Goal: Book appointment/travel/reservation

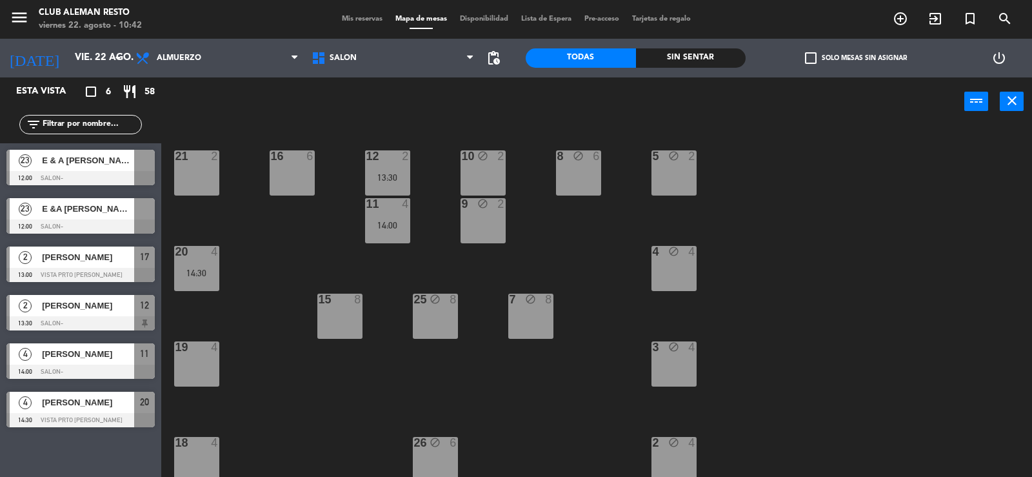
click at [101, 412] on div "[PERSON_NAME]" at bounding box center [88, 402] width 94 height 21
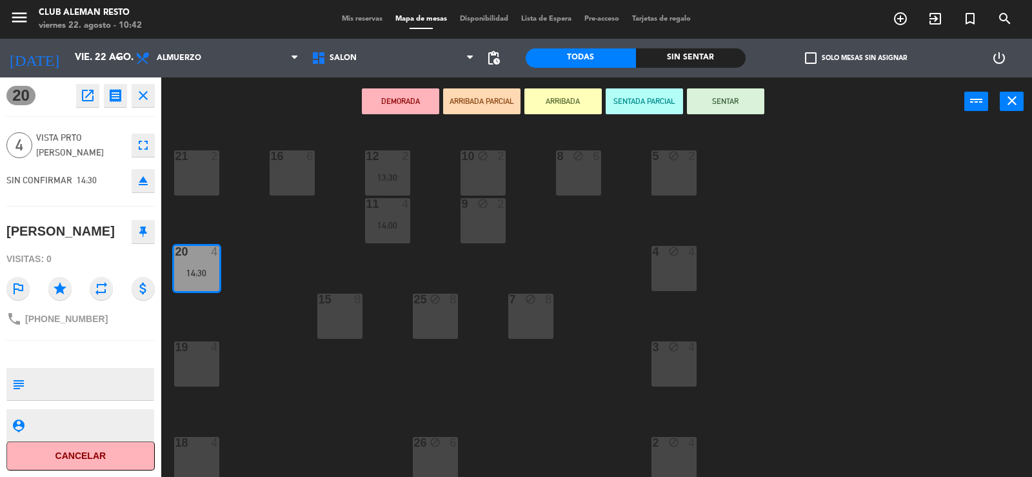
click at [141, 99] on icon "close" at bounding box center [142, 95] width 15 height 15
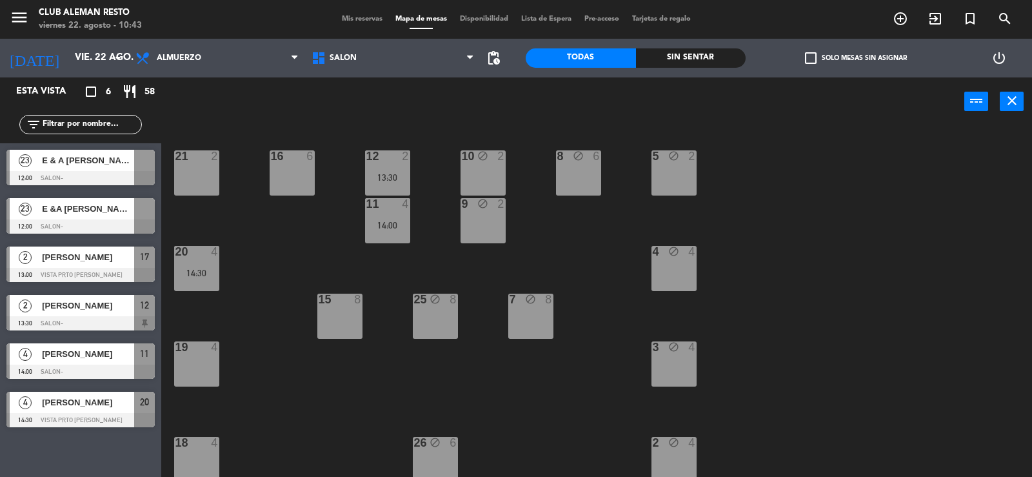
click at [75, 357] on span "[PERSON_NAME]" at bounding box center [88, 354] width 92 height 14
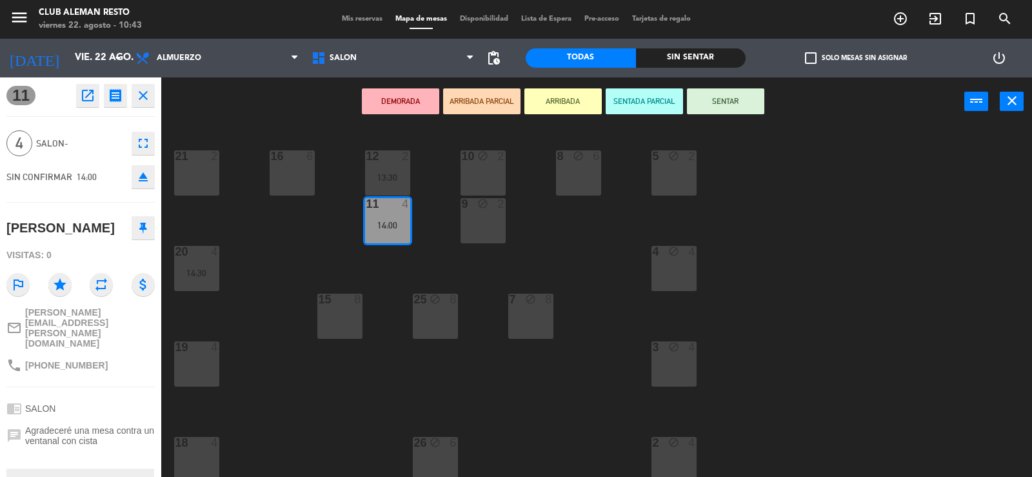
click at [137, 103] on button "close" at bounding box center [143, 95] width 23 height 23
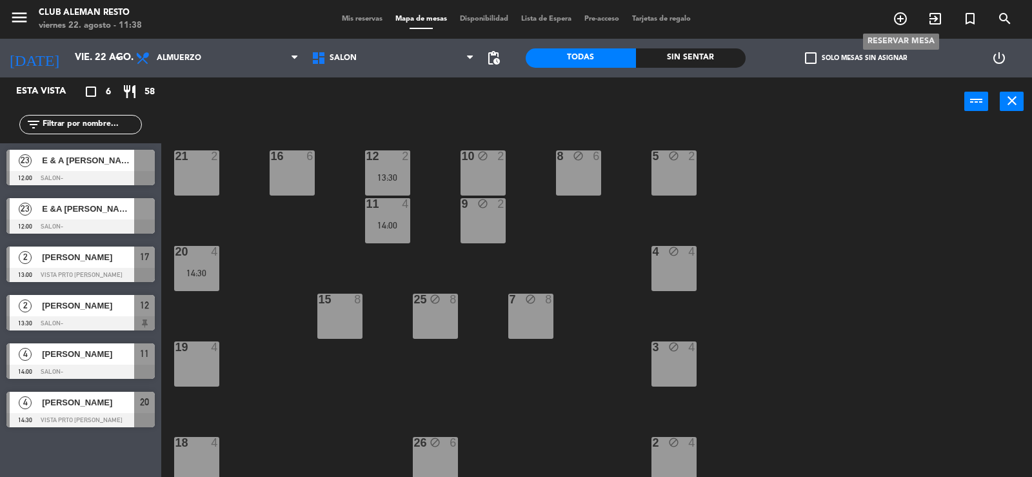
click at [906, 14] on icon "add_circle_outline" at bounding box center [900, 18] width 15 height 15
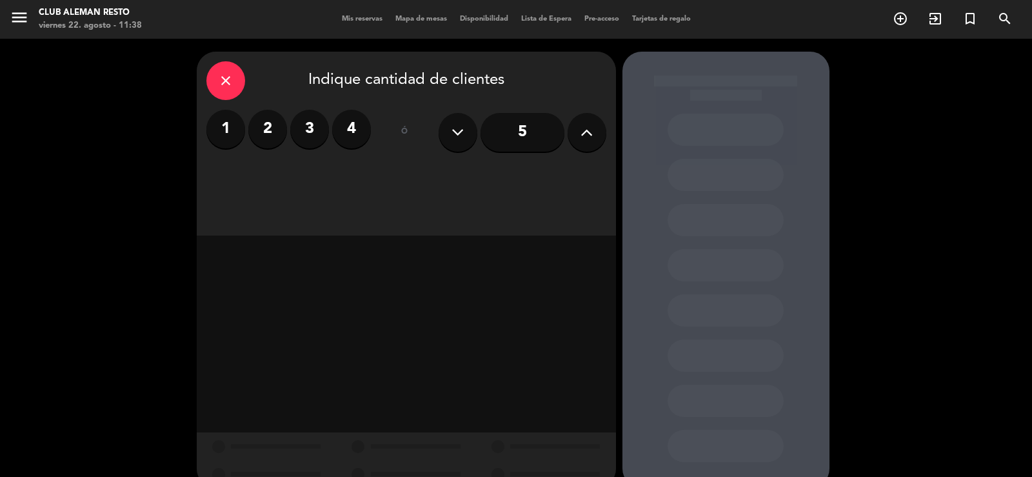
click at [267, 137] on label "2" at bounding box center [267, 129] width 39 height 39
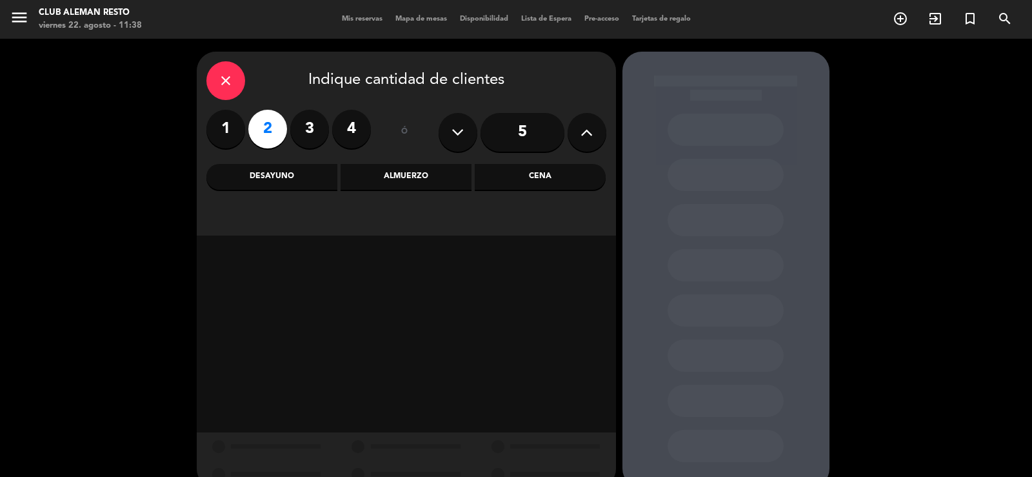
click at [434, 186] on div "Almuerzo" at bounding box center [406, 177] width 131 height 26
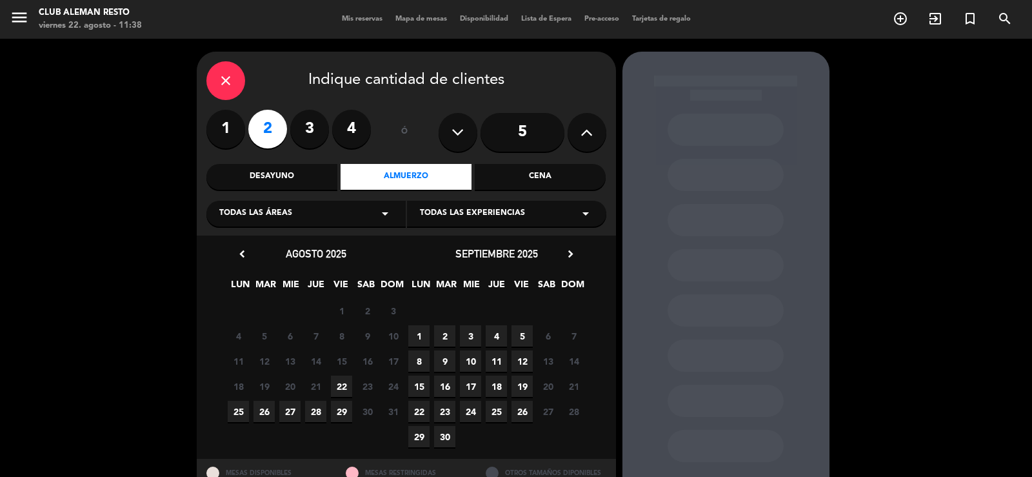
click at [341, 383] on span "22" at bounding box center [341, 385] width 21 height 21
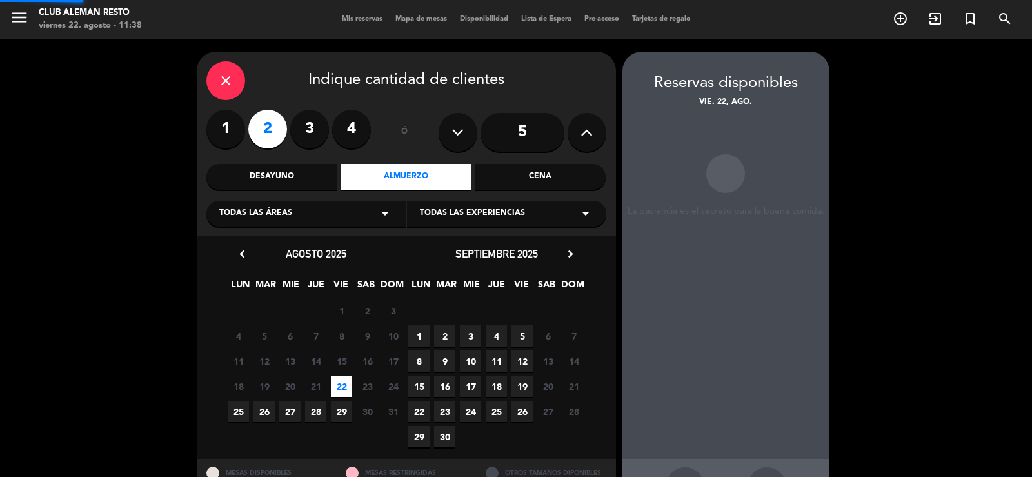
scroll to position [50, 0]
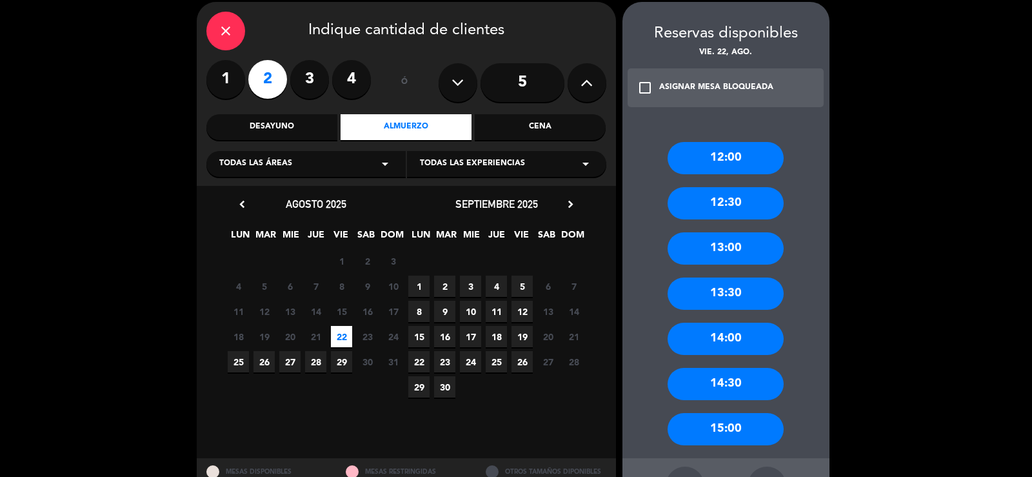
click at [711, 243] on div "13:00" at bounding box center [726, 248] width 116 height 32
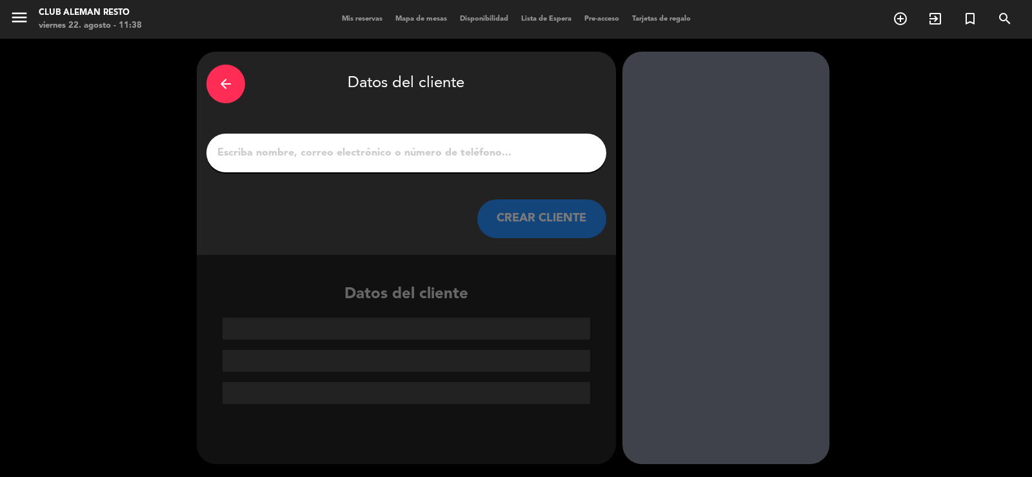
scroll to position [0, 0]
click at [444, 151] on input "1" at bounding box center [406, 153] width 381 height 18
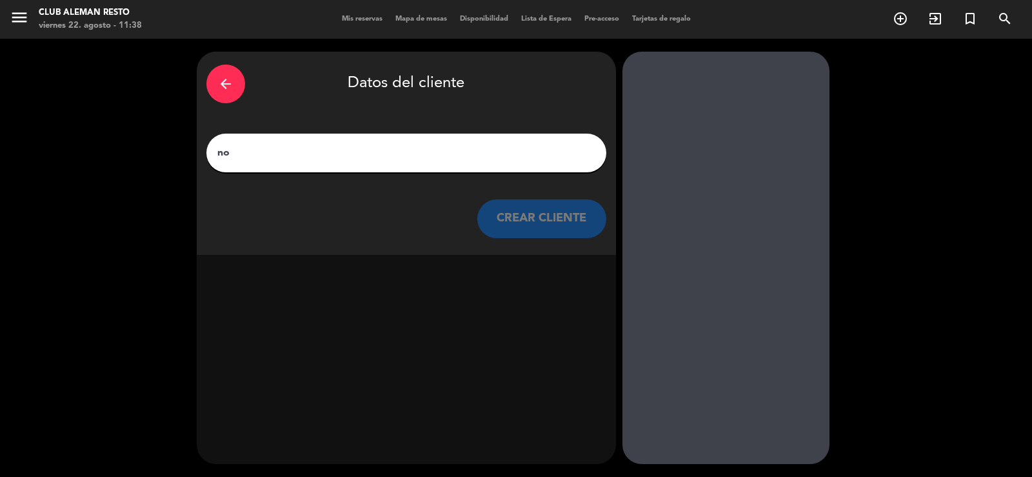
type input "n"
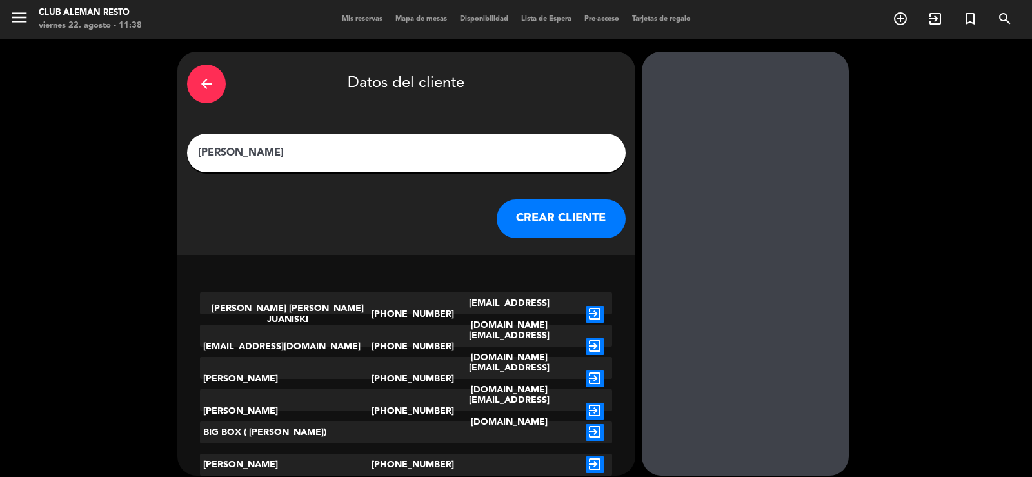
type input "[PERSON_NAME]"
click at [519, 210] on button "CREAR CLIENTE" at bounding box center [561, 218] width 129 height 39
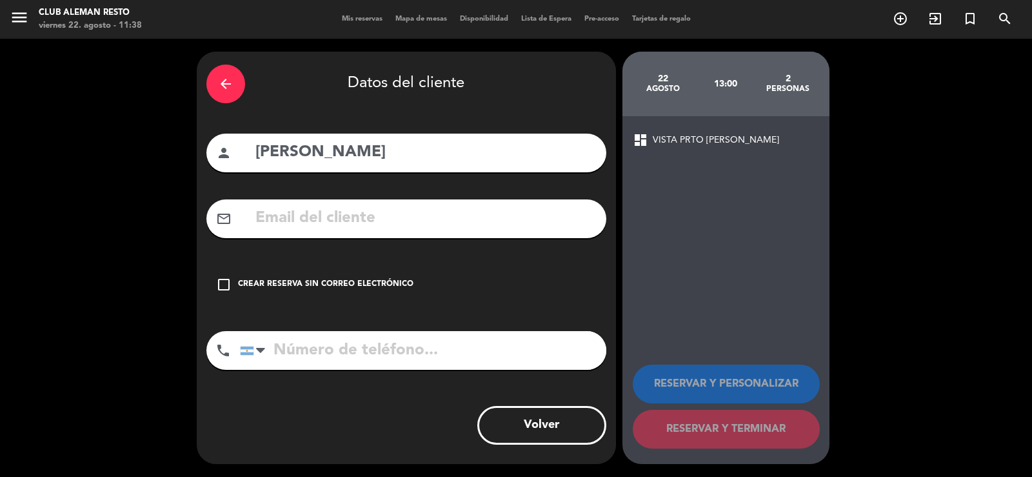
click at [289, 341] on input "tel" at bounding box center [423, 350] width 366 height 39
click at [288, 352] on input "1167244830" at bounding box center [423, 350] width 366 height 39
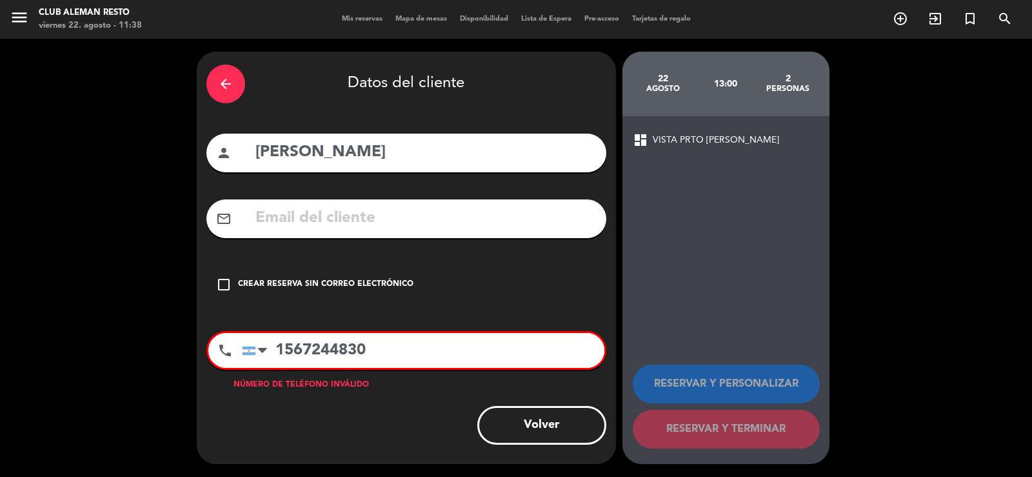
click at [389, 354] on input "1567244830" at bounding box center [423, 350] width 363 height 35
type input "1"
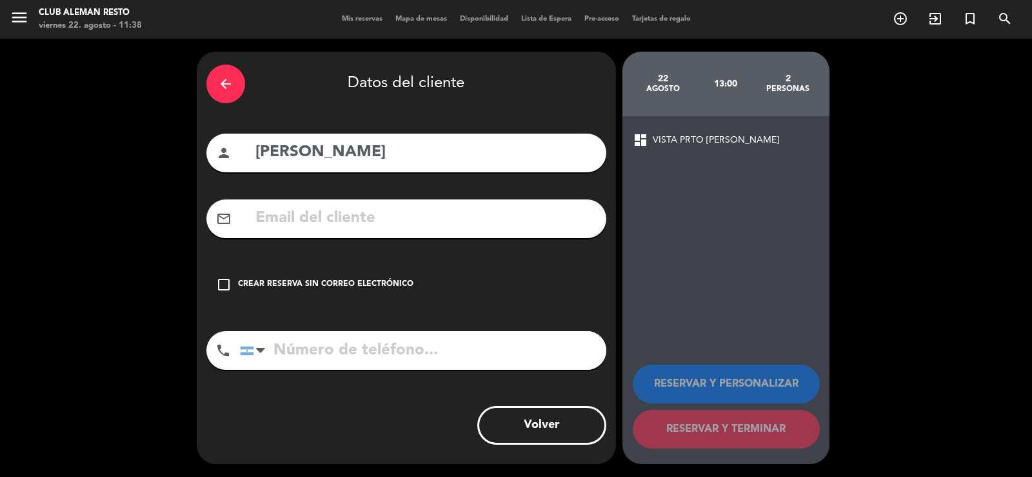
click at [217, 284] on icon "check_box_outline_blank" at bounding box center [223, 284] width 15 height 15
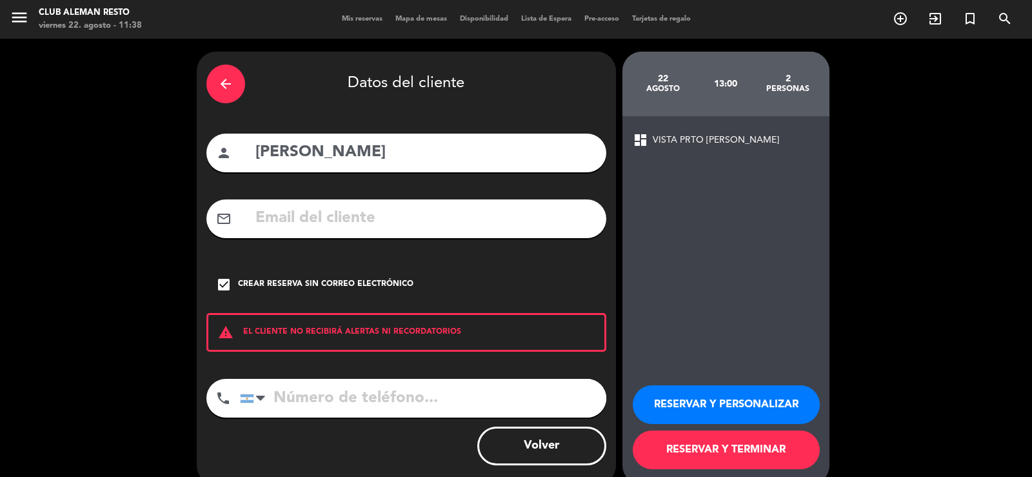
click at [657, 455] on button "RESERVAR Y TERMINAR" at bounding box center [726, 449] width 187 height 39
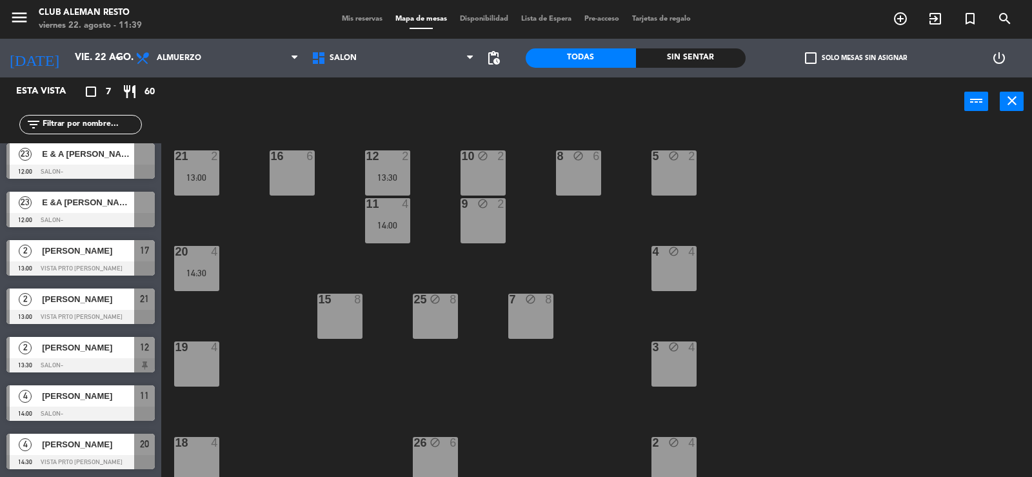
scroll to position [99, 0]
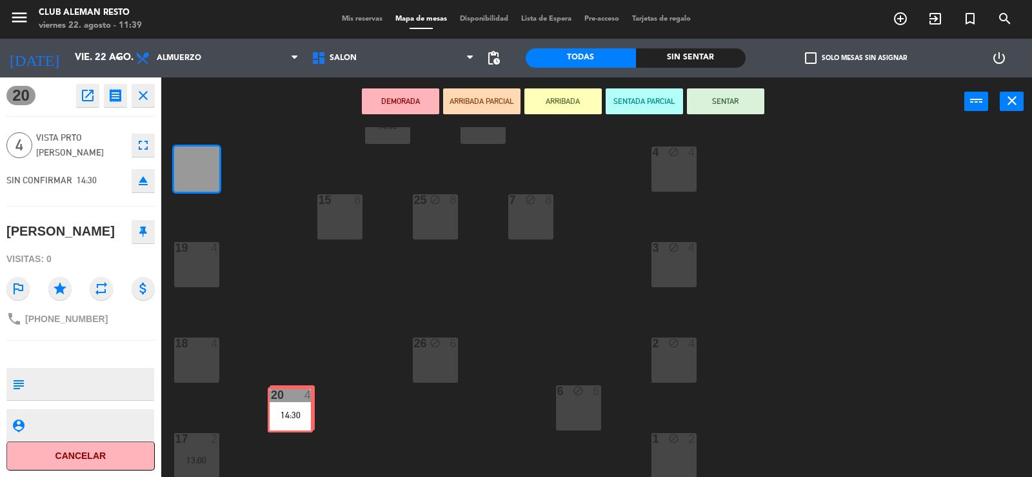
drag, startPoint x: 190, startPoint y: 173, endPoint x: 284, endPoint y: 413, distance: 257.5
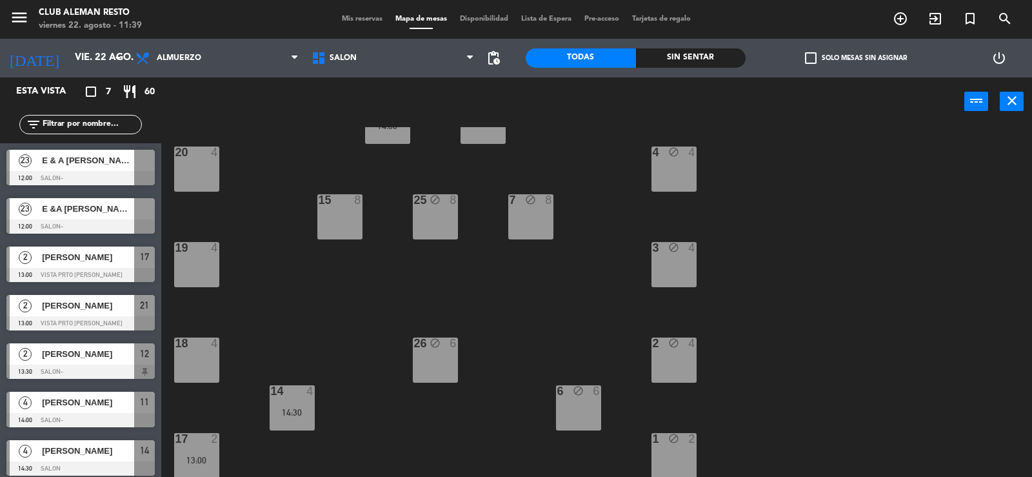
scroll to position [6, 0]
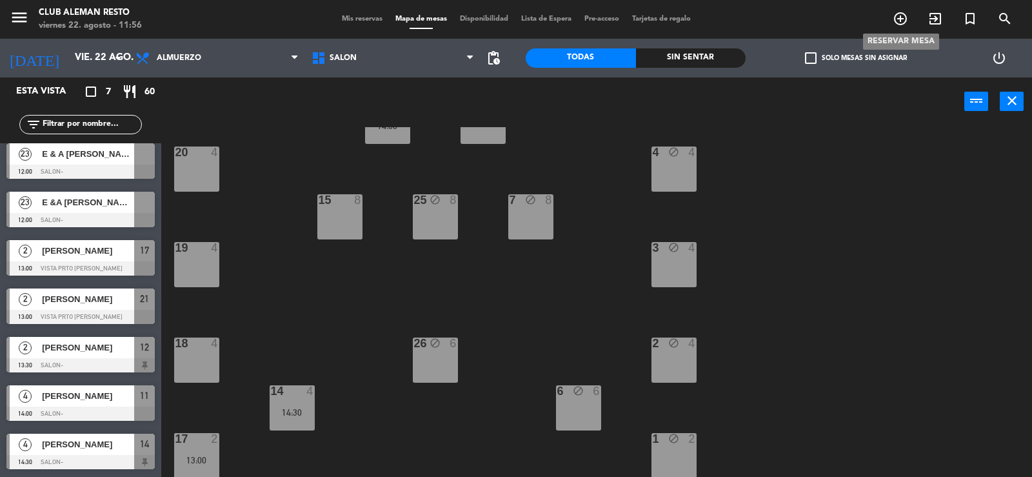
click at [905, 14] on icon "add_circle_outline" at bounding box center [900, 18] width 15 height 15
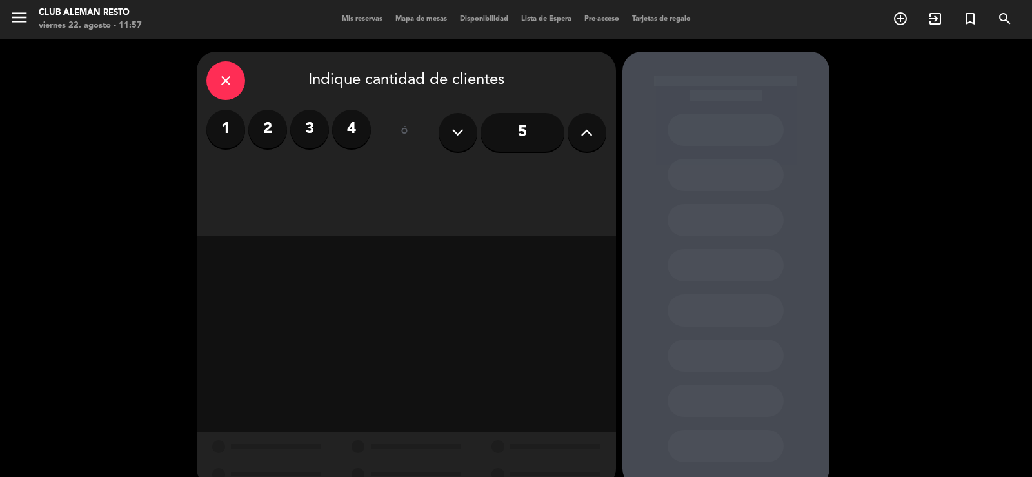
click at [266, 137] on label "2" at bounding box center [267, 129] width 39 height 39
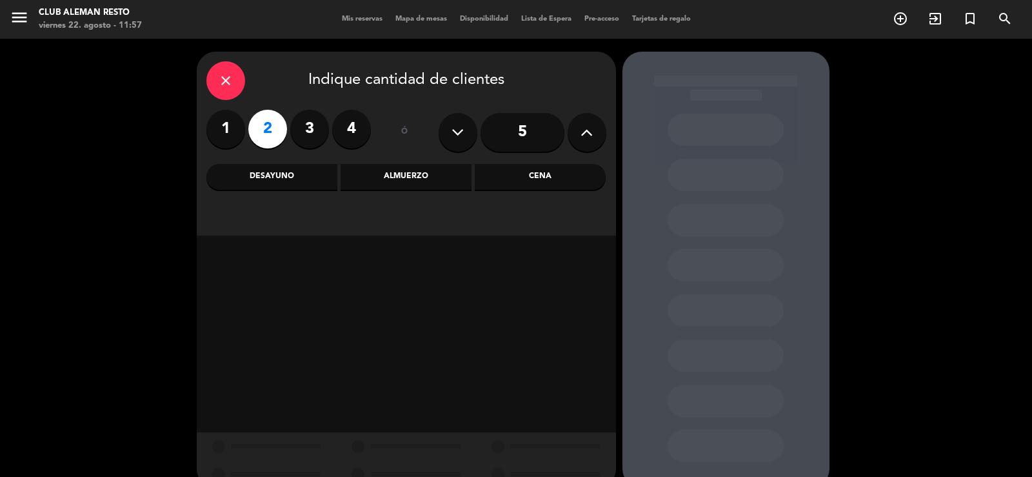
click at [453, 179] on div "Almuerzo" at bounding box center [406, 177] width 131 height 26
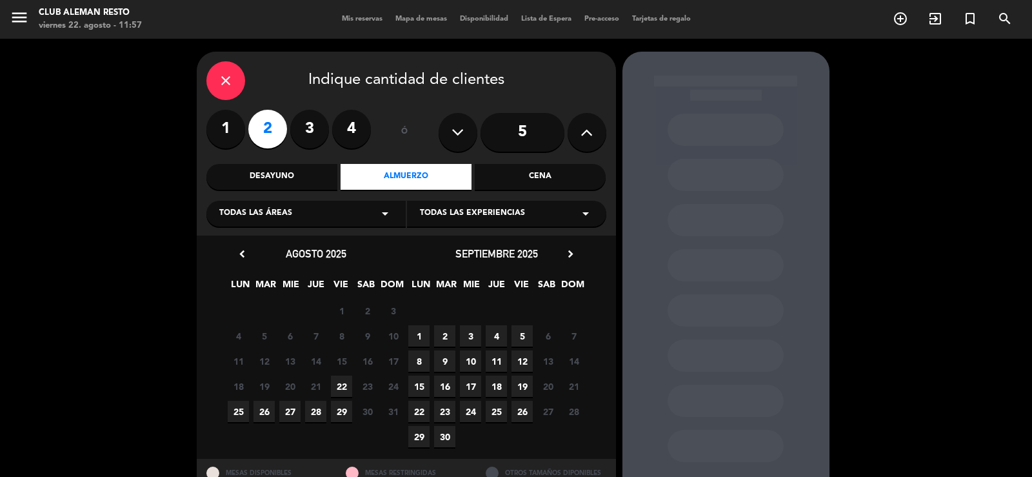
click at [343, 386] on span "22" at bounding box center [341, 385] width 21 height 21
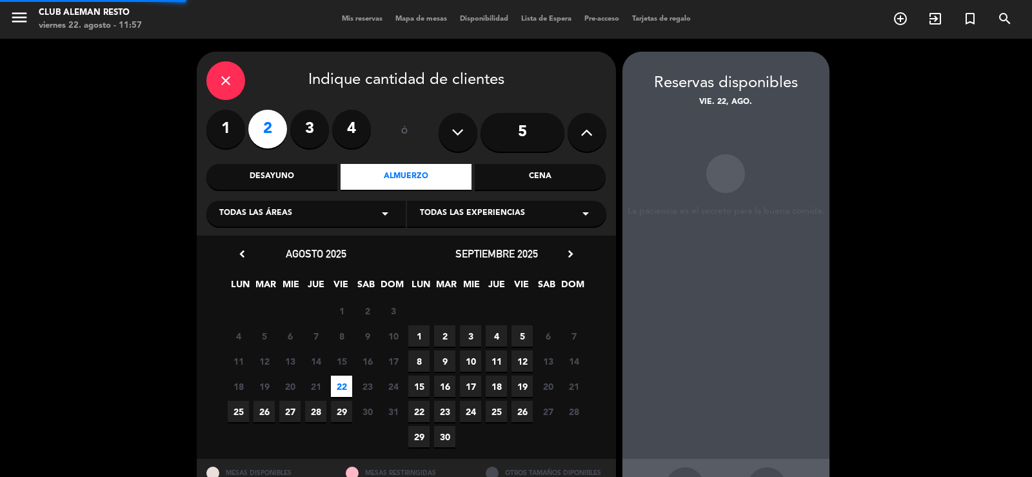
scroll to position [50, 0]
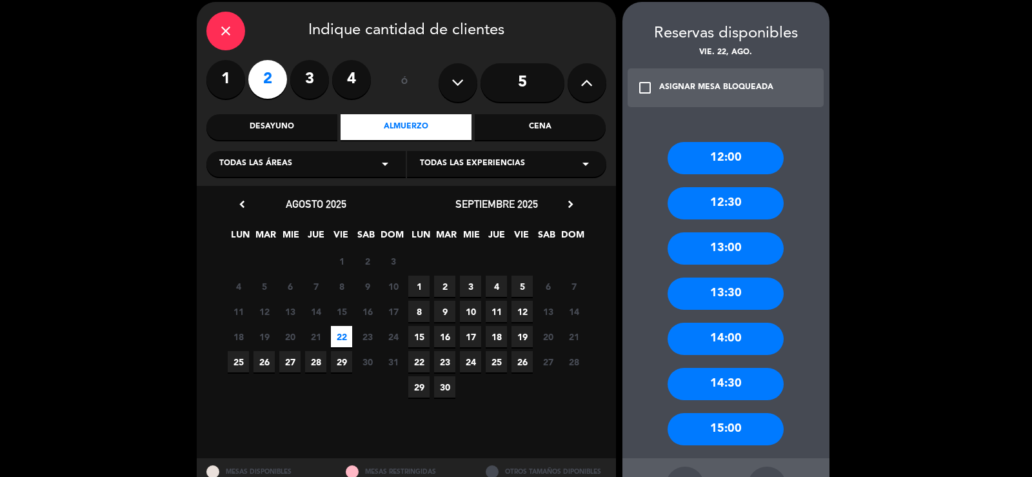
click at [740, 202] on div "12:30" at bounding box center [726, 203] width 116 height 32
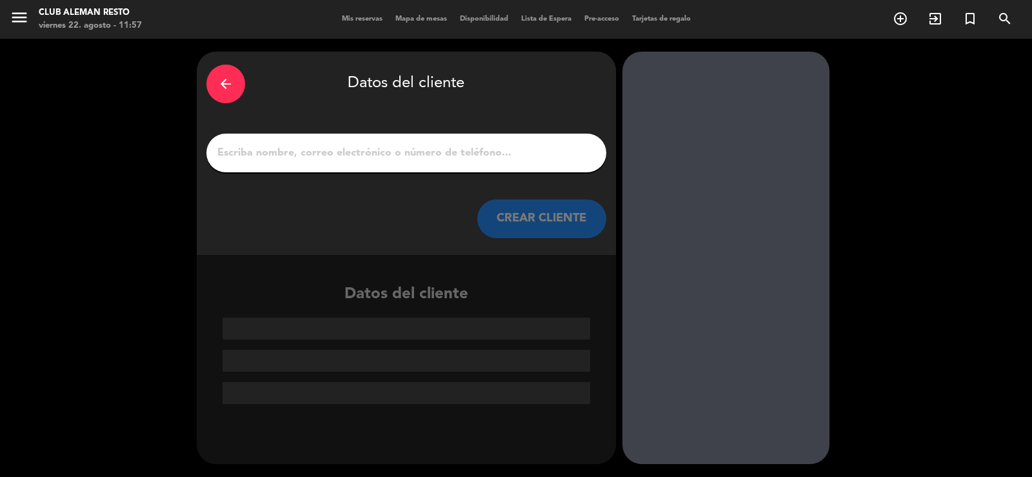
click at [403, 148] on input "1" at bounding box center [406, 153] width 381 height 18
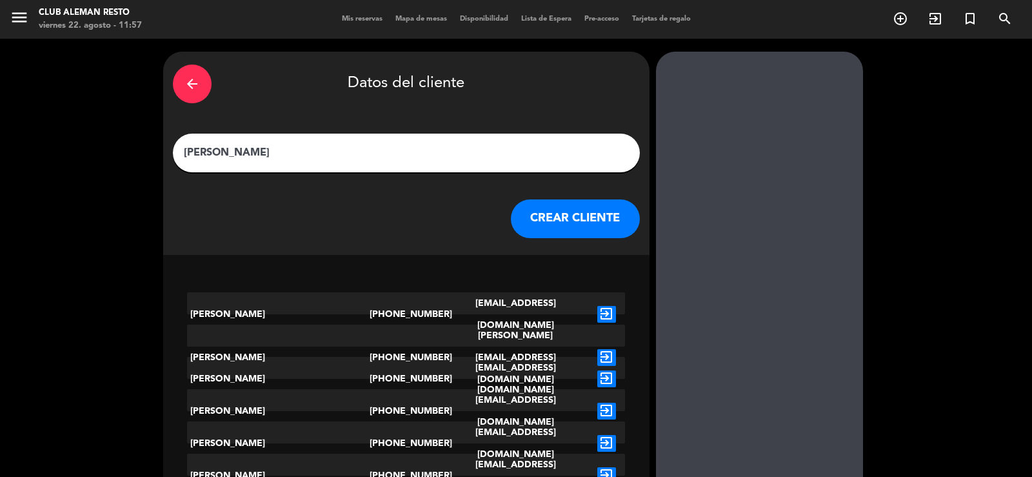
type input "[PERSON_NAME]"
click at [511, 211] on button "CREAR CLIENTE" at bounding box center [575, 218] width 129 height 39
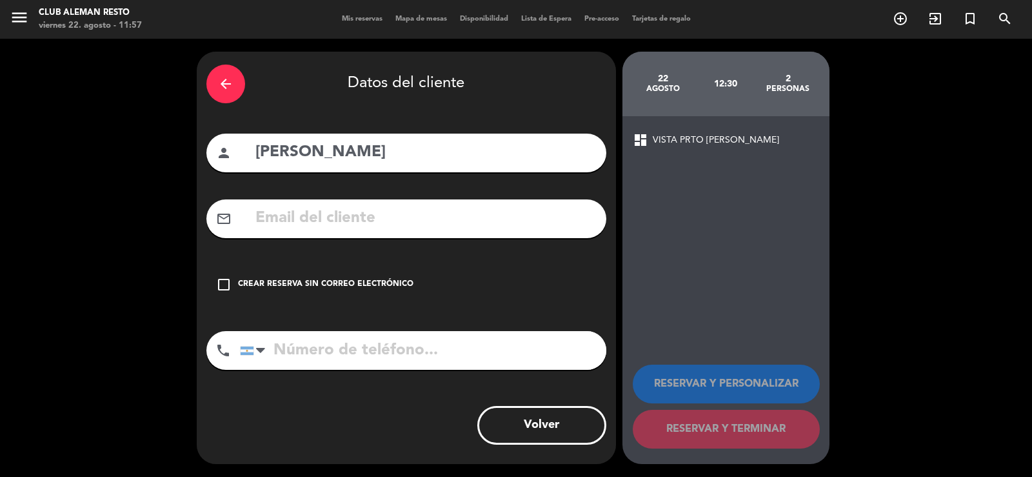
click at [220, 282] on icon "check_box_outline_blank" at bounding box center [223, 284] width 15 height 15
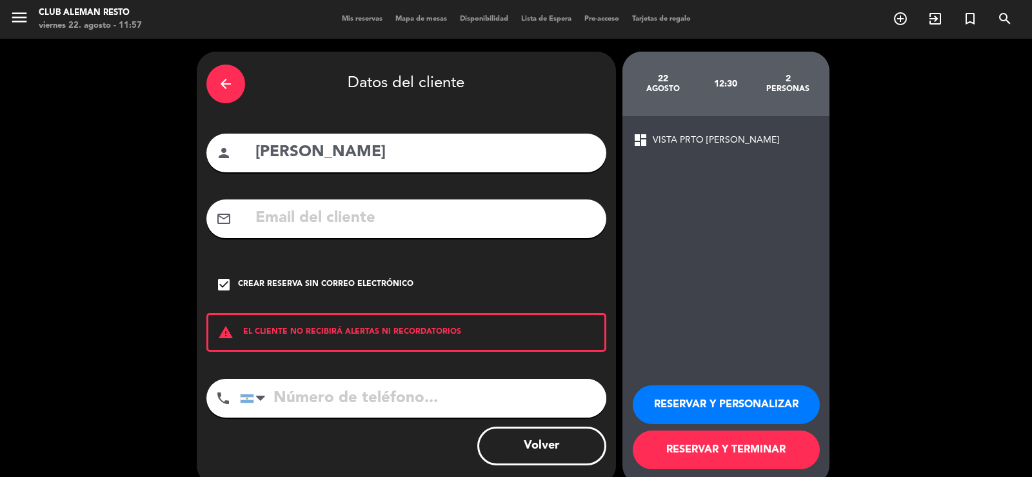
click at [323, 140] on input "[PERSON_NAME]" at bounding box center [425, 152] width 343 height 26
type input "[PERSON_NAME]"
click at [288, 404] on input "tel" at bounding box center [423, 398] width 366 height 39
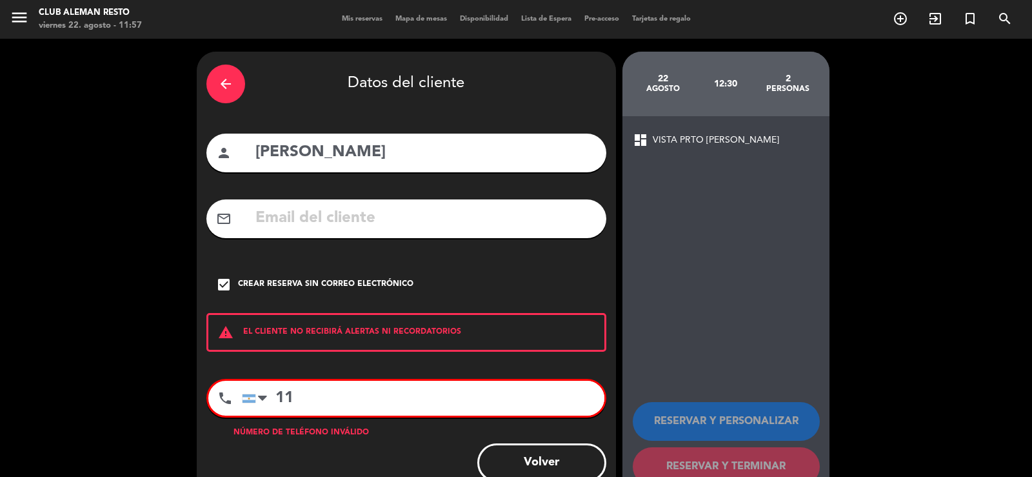
type input "1"
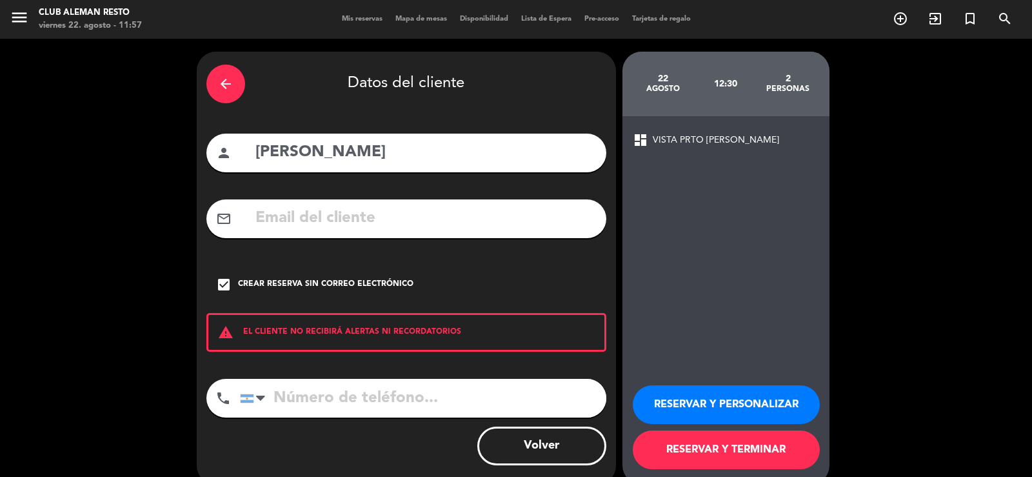
click at [770, 452] on button "RESERVAR Y TERMINAR" at bounding box center [726, 449] width 187 height 39
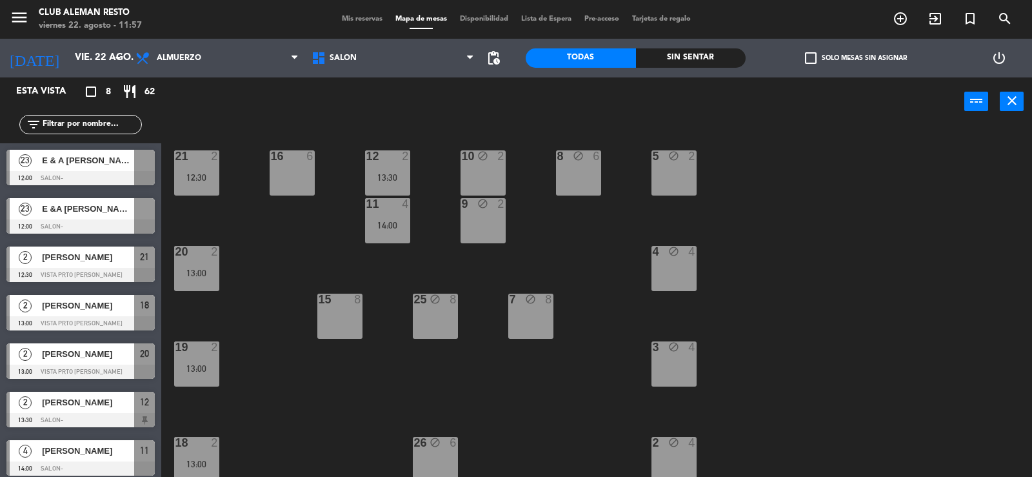
scroll to position [99, 0]
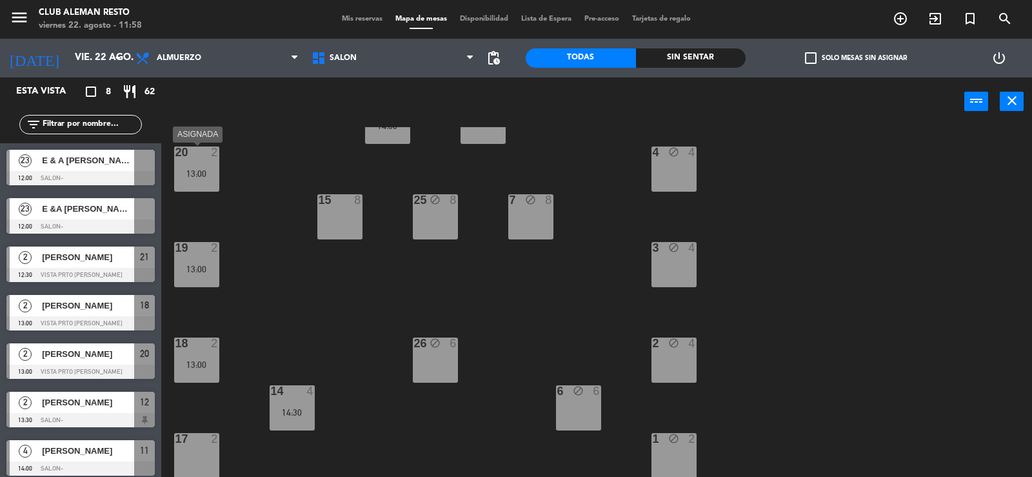
click at [190, 171] on div "13:00" at bounding box center [196, 173] width 45 height 9
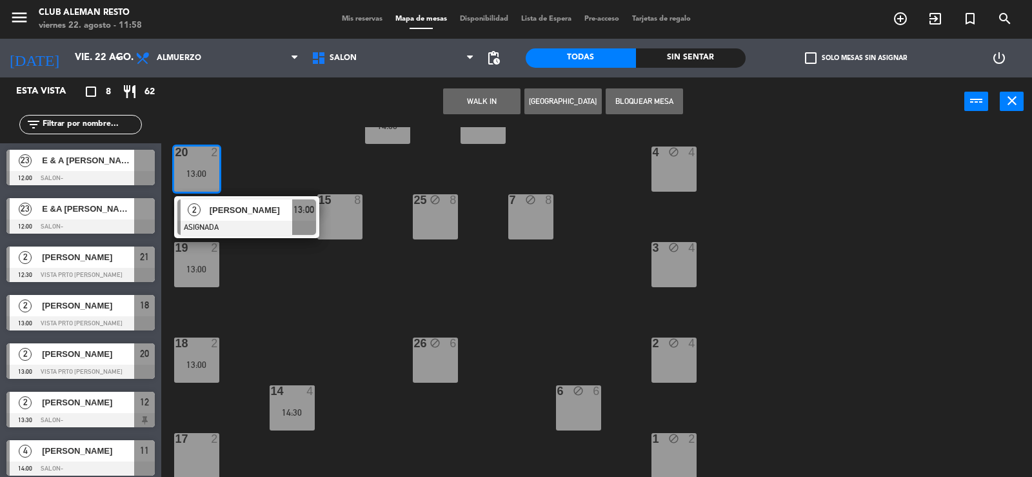
click at [281, 292] on div "5 block 2 21 2 12:30 8 block 6 10 block 2 12 2 13:30 16 6 9 block 2 11 4 14:00 …" at bounding box center [602, 302] width 861 height 351
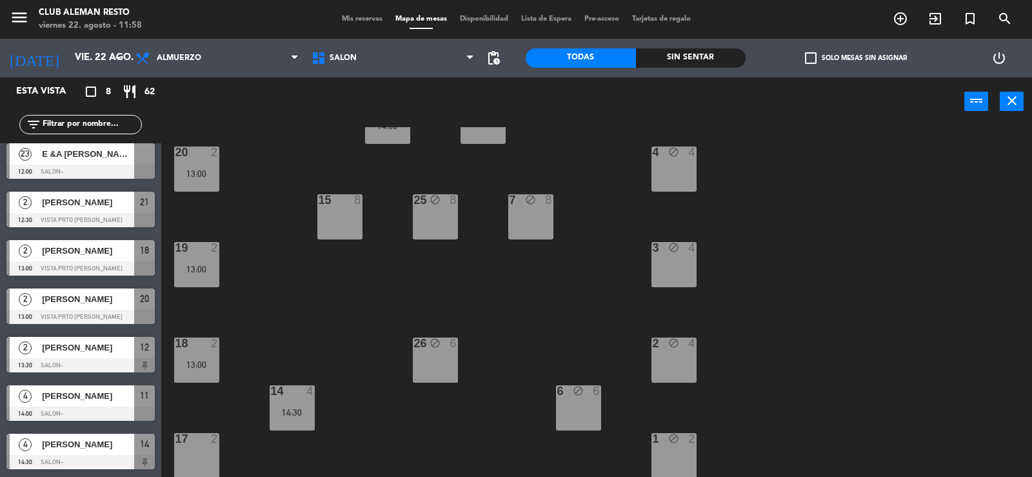
scroll to position [0, 0]
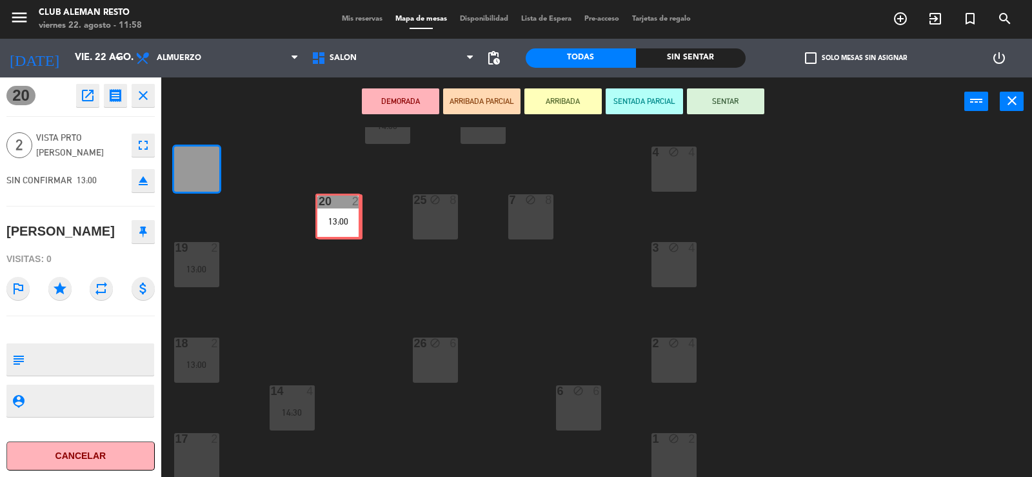
drag, startPoint x: 191, startPoint y: 172, endPoint x: 333, endPoint y: 219, distance: 150.3
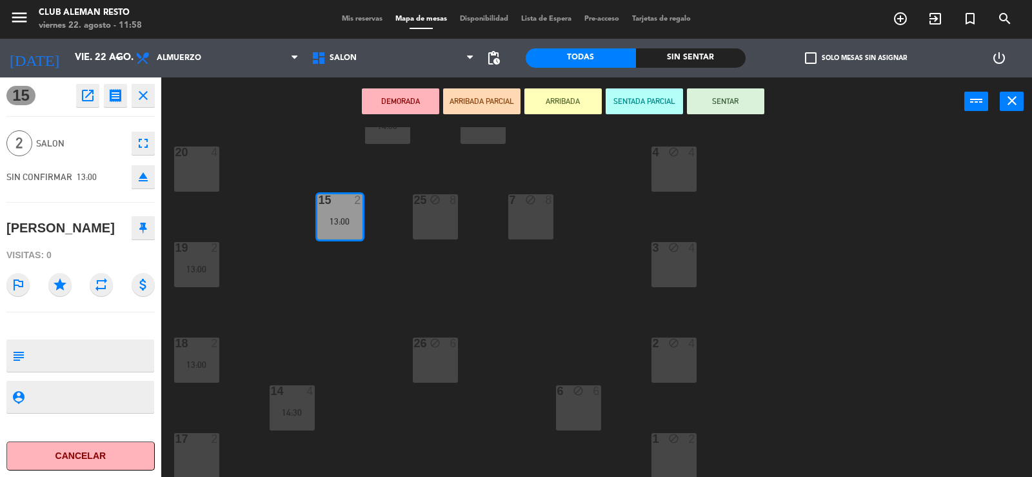
drag, startPoint x: 344, startPoint y: 210, endPoint x: 295, endPoint y: 281, distance: 86.6
drag, startPoint x: 333, startPoint y: 232, endPoint x: 203, endPoint y: 448, distance: 251.8
click at [203, 448] on div "5 block 2 21 2 12:30 8 block 6 10 block 2 12 2 13:30 16 6 9 block 2 11 4 14:00 …" at bounding box center [602, 302] width 861 height 351
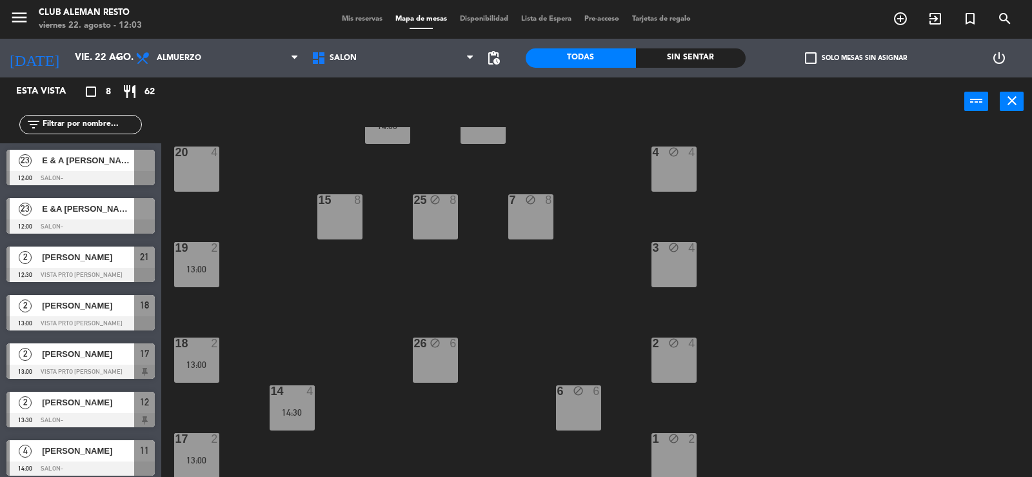
click at [61, 281] on div at bounding box center [80, 275] width 148 height 14
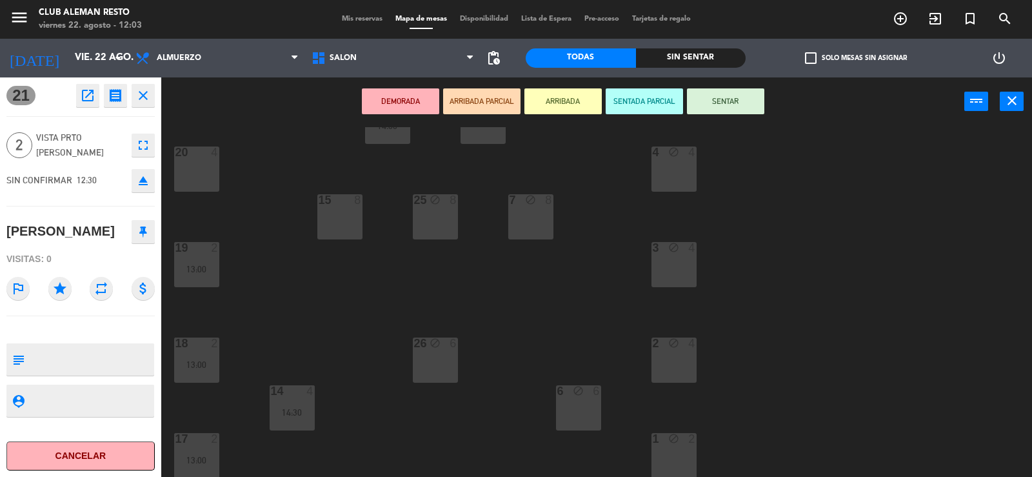
click at [565, 101] on button "ARRIBADA" at bounding box center [562, 101] width 77 height 26
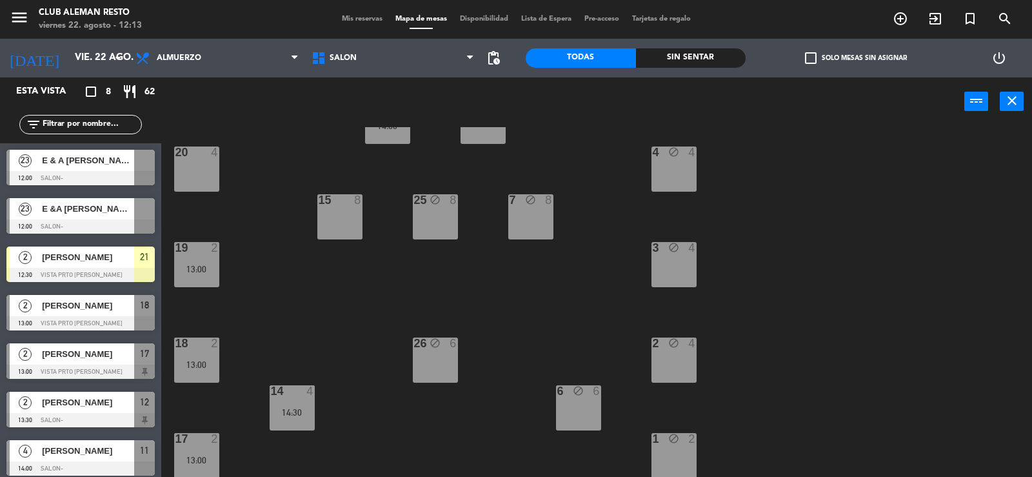
scroll to position [55, 0]
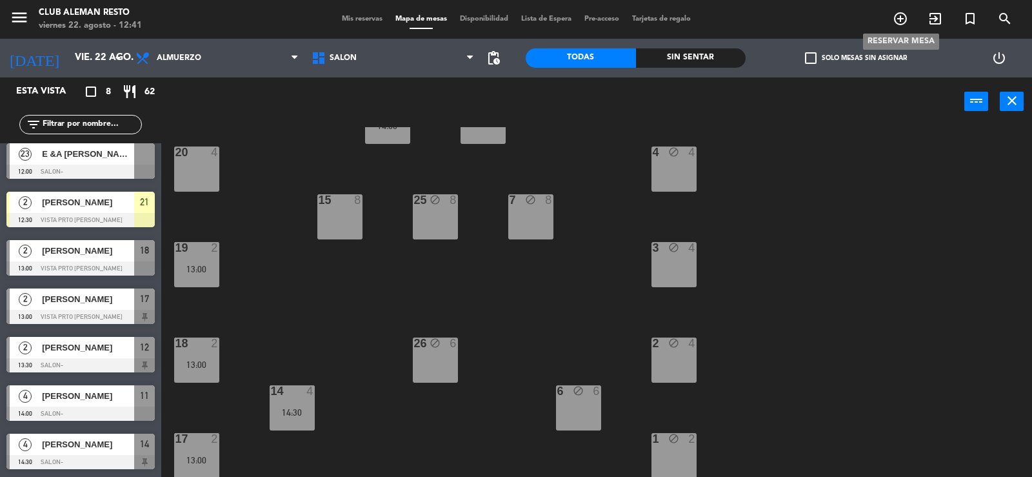
click at [902, 16] on icon "add_circle_outline" at bounding box center [900, 18] width 15 height 15
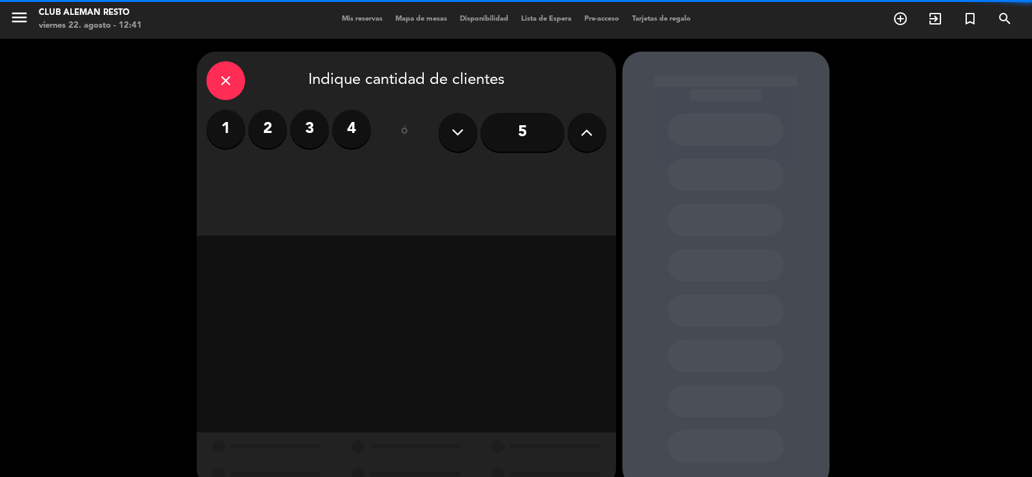
click at [307, 132] on label "3" at bounding box center [309, 129] width 39 height 39
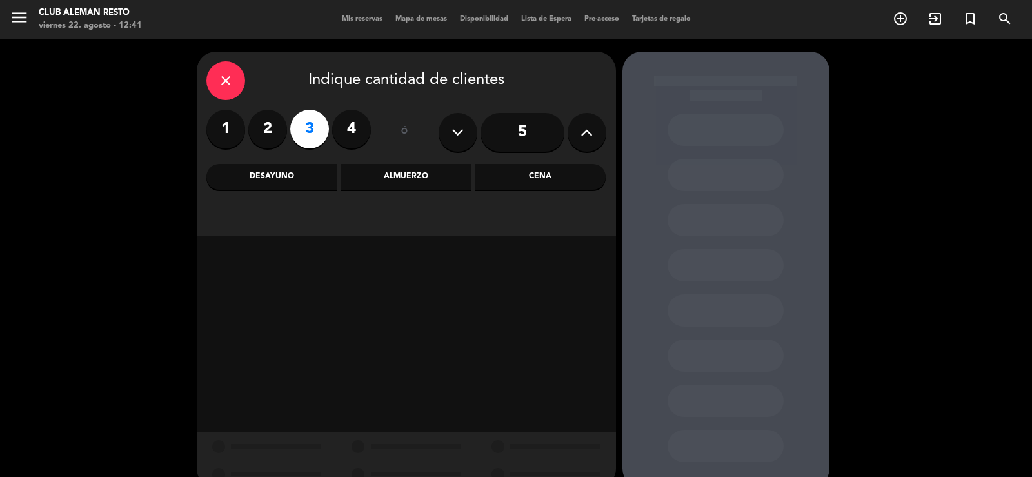
click at [539, 175] on div "Cena" at bounding box center [540, 177] width 131 height 26
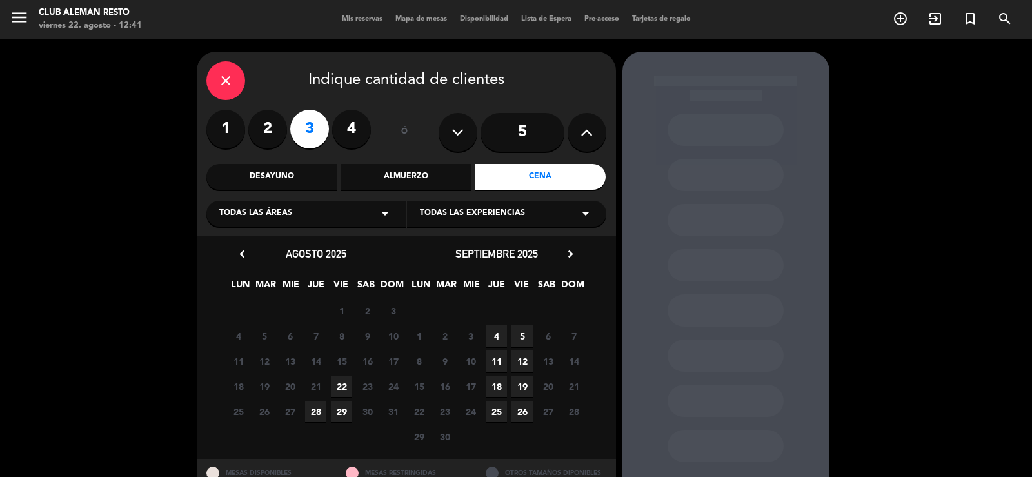
click at [339, 387] on span "22" at bounding box center [341, 385] width 21 height 21
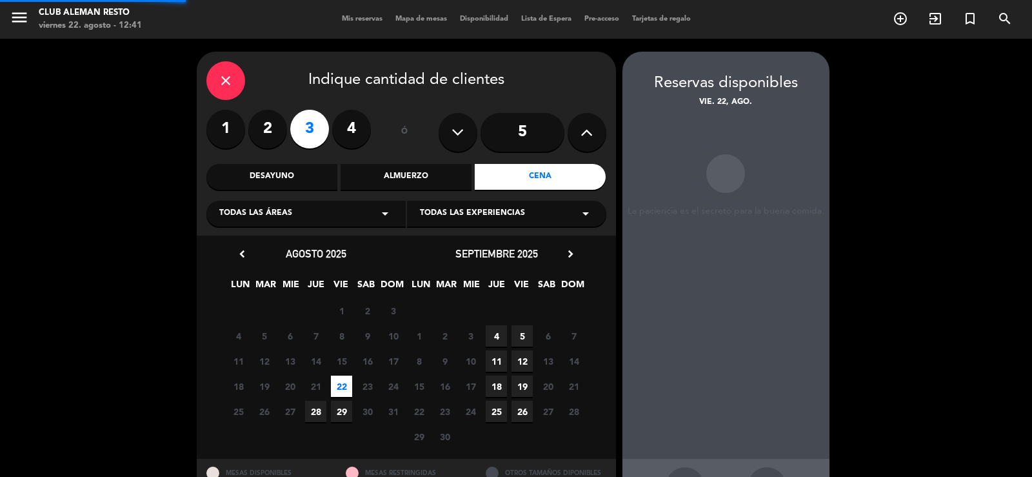
scroll to position [50, 0]
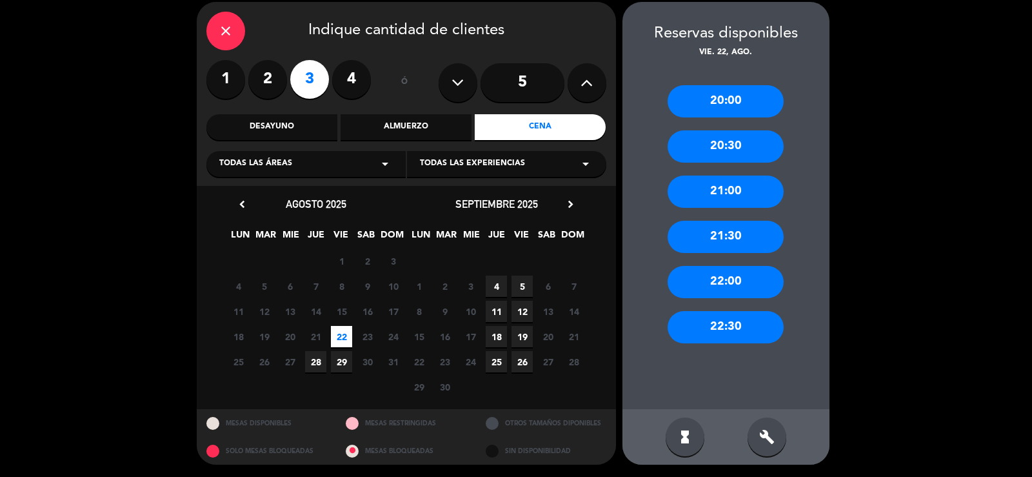
click at [734, 188] on div "21:00" at bounding box center [726, 191] width 116 height 32
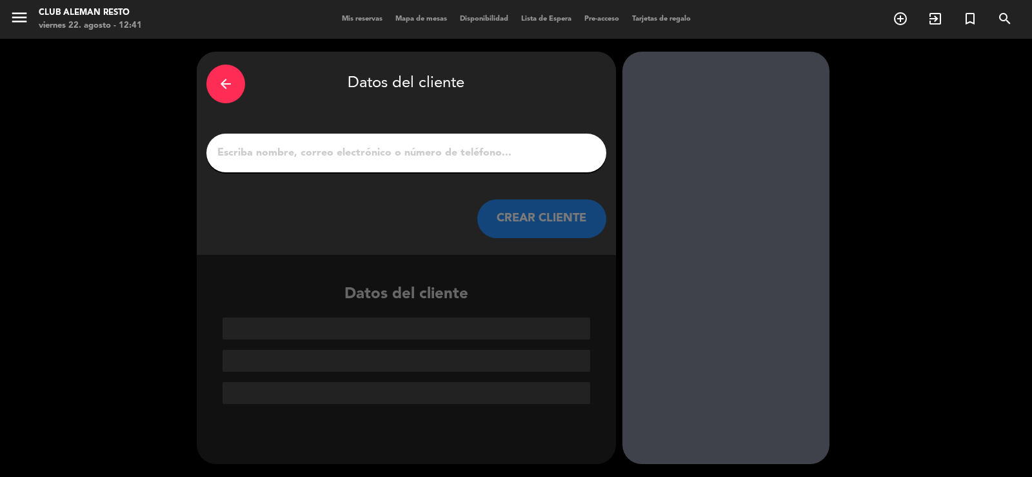
click at [346, 159] on input "1" at bounding box center [406, 153] width 381 height 18
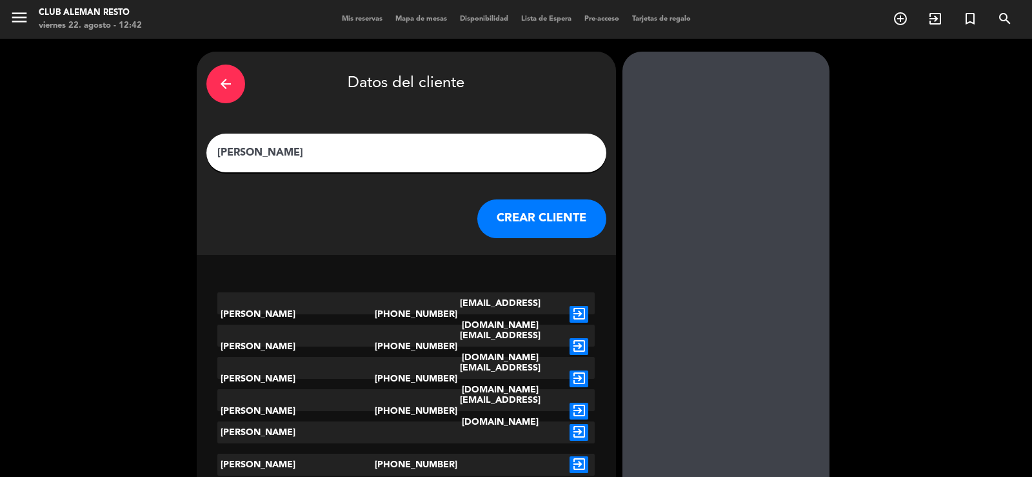
type input "[PERSON_NAME]"
click at [533, 217] on button "CREAR CLIENTE" at bounding box center [541, 218] width 129 height 39
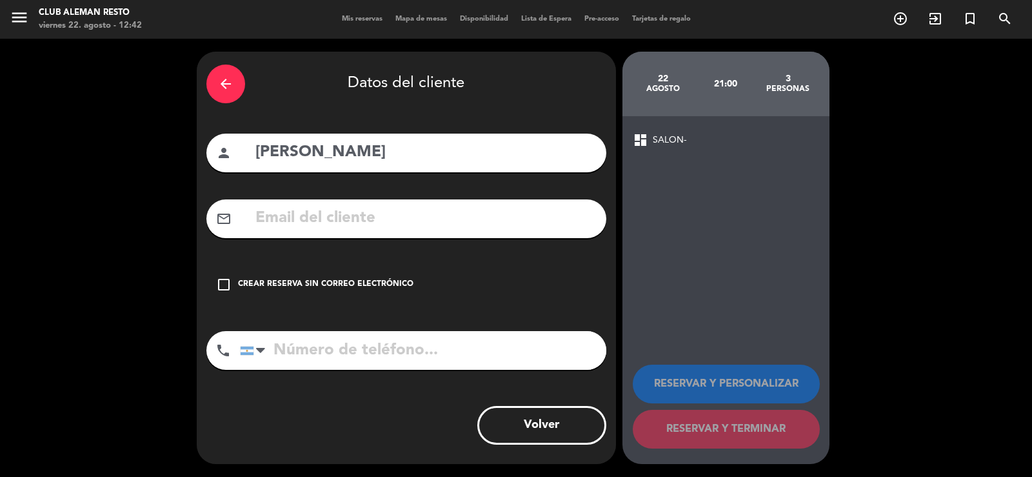
click at [225, 287] on icon "check_box_outline_blank" at bounding box center [223, 284] width 15 height 15
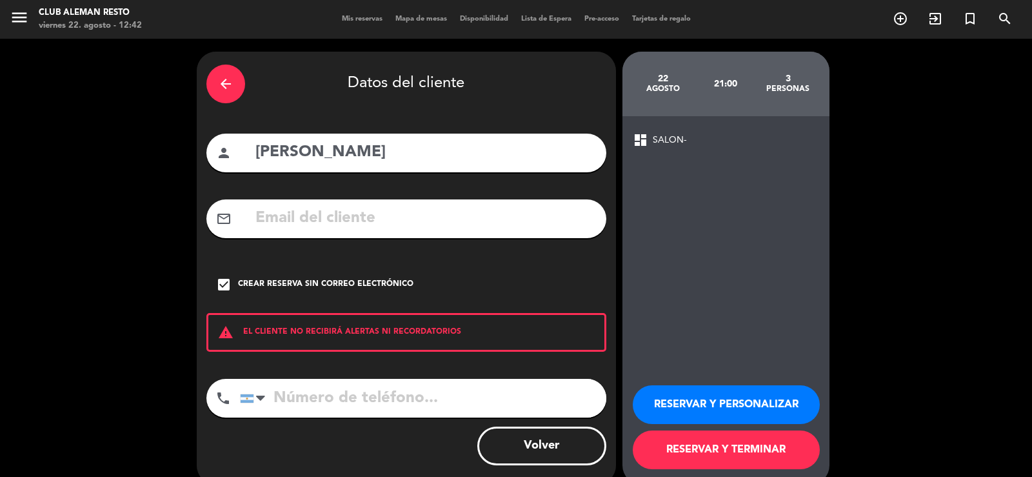
click at [303, 392] on input "tel" at bounding box center [423, 398] width 366 height 39
type input "1167865588"
click at [721, 448] on button "RESERVAR Y TERMINAR" at bounding box center [726, 449] width 187 height 39
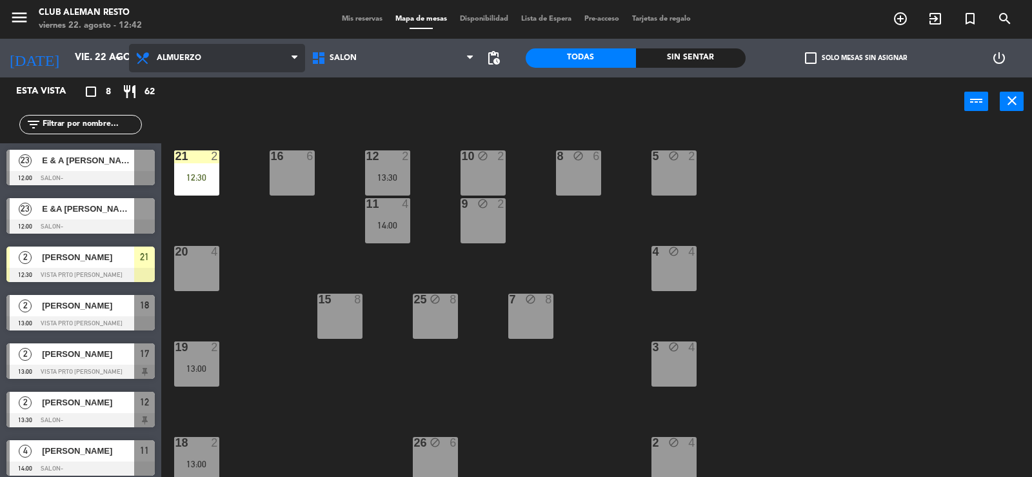
click at [292, 58] on icon at bounding box center [295, 58] width 6 height 10
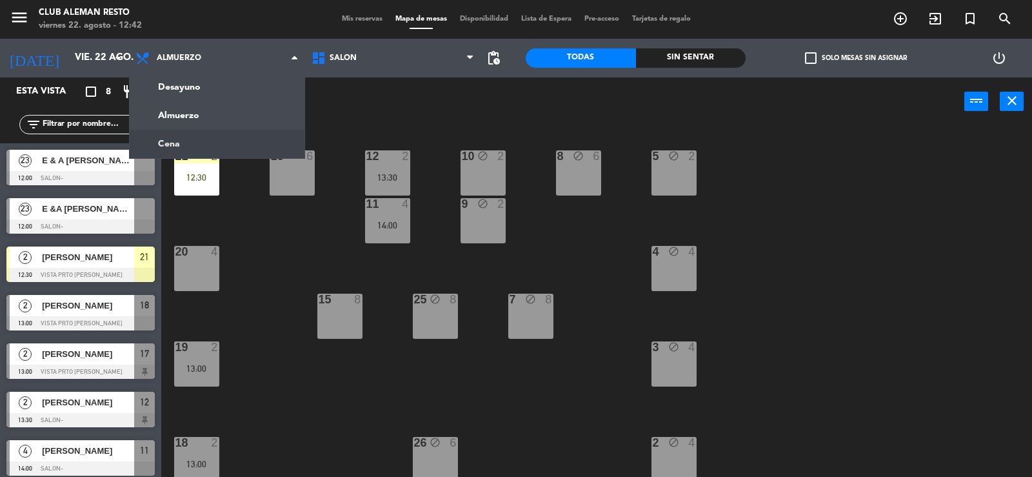
click at [227, 141] on ng-component "menu Club aleman resto viernes 22. agosto - 12:42 Mis reservas Mapa de mesas Di…" at bounding box center [516, 239] width 1032 height 478
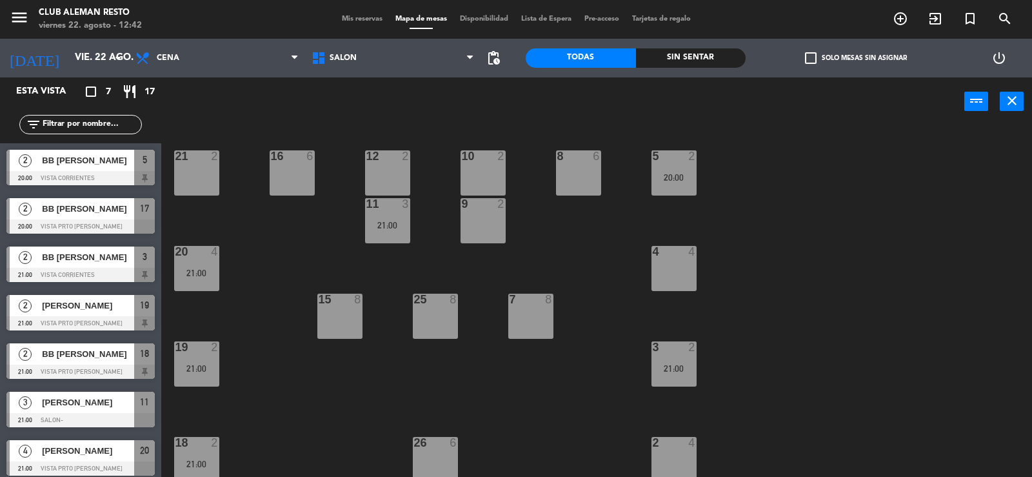
click at [199, 179] on div "21 2" at bounding box center [196, 172] width 45 height 45
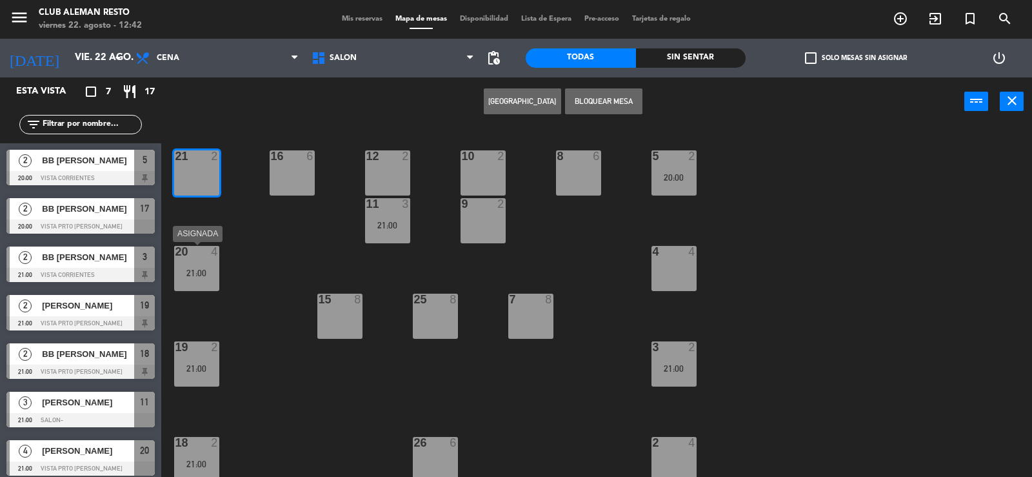
click at [194, 259] on div "20 4 21:00" at bounding box center [196, 268] width 45 height 45
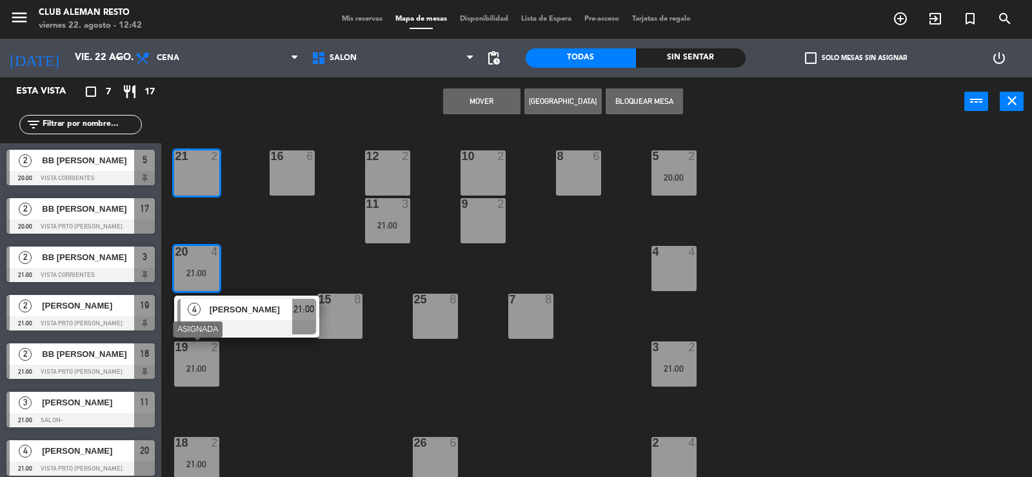
click at [199, 352] on div at bounding box center [196, 347] width 21 height 12
drag, startPoint x: 199, startPoint y: 357, endPoint x: 264, endPoint y: 370, distance: 66.5
click at [200, 357] on div "19 2 21:00" at bounding box center [196, 363] width 45 height 45
click at [305, 374] on div "5 2 20:00 21 2 8 6 10 2 12 2 16 6 9 2 11 3 21:00 4 4 20 4 21:00 4 Mercedes Bali…" at bounding box center [602, 302] width 861 height 351
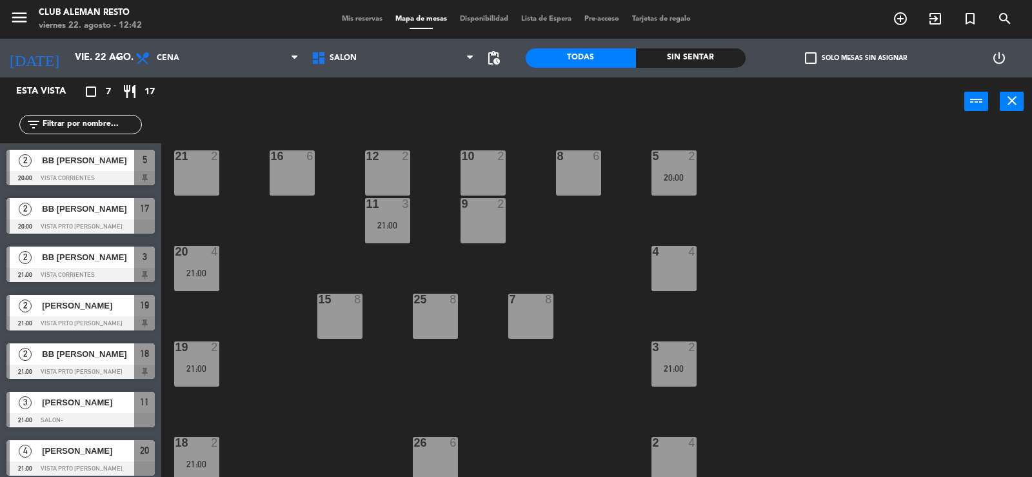
click at [197, 364] on div "21:00" at bounding box center [196, 368] width 45 height 9
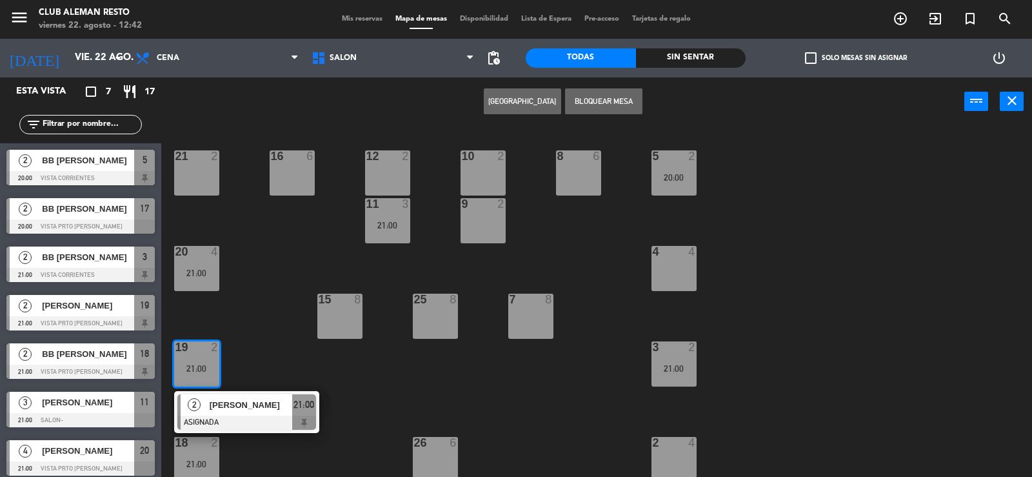
scroll to position [65, 0]
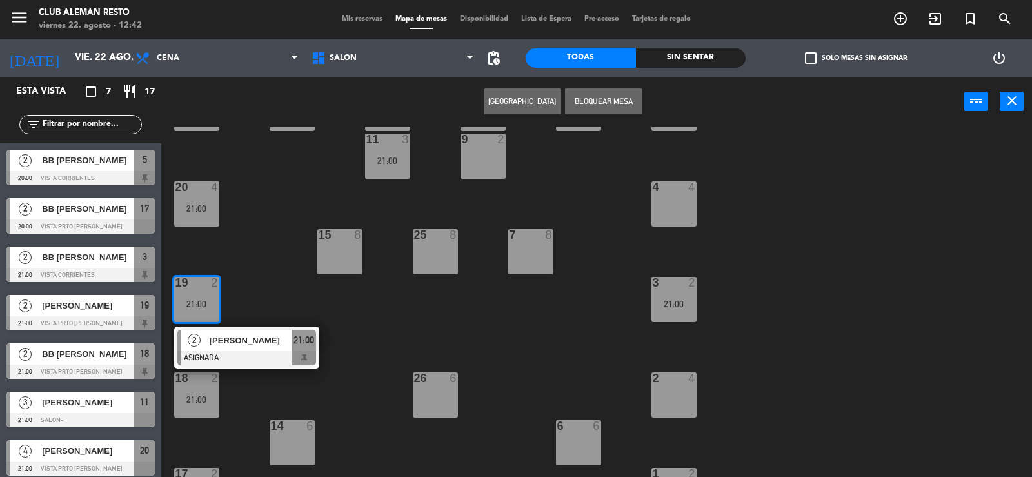
click at [192, 397] on div "21:00" at bounding box center [196, 399] width 45 height 9
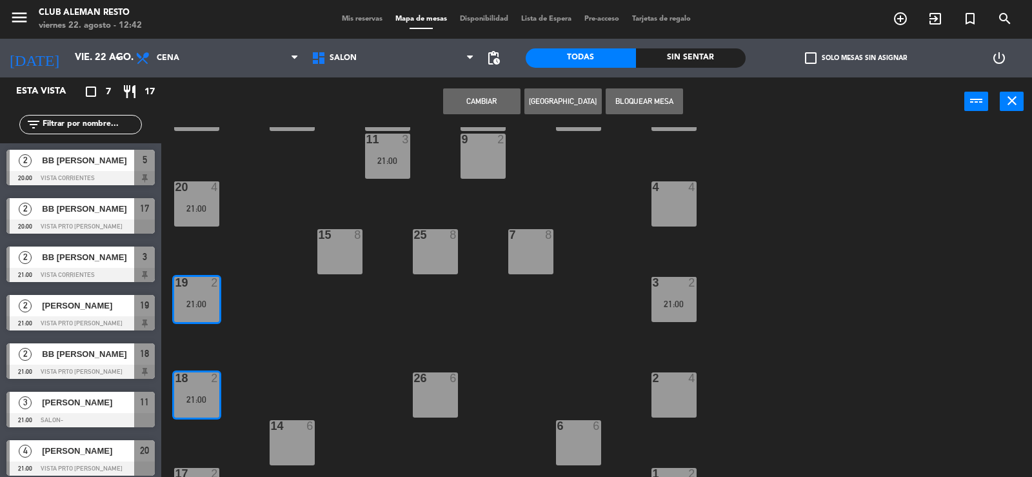
click at [192, 397] on div "21:00" at bounding box center [196, 399] width 45 height 9
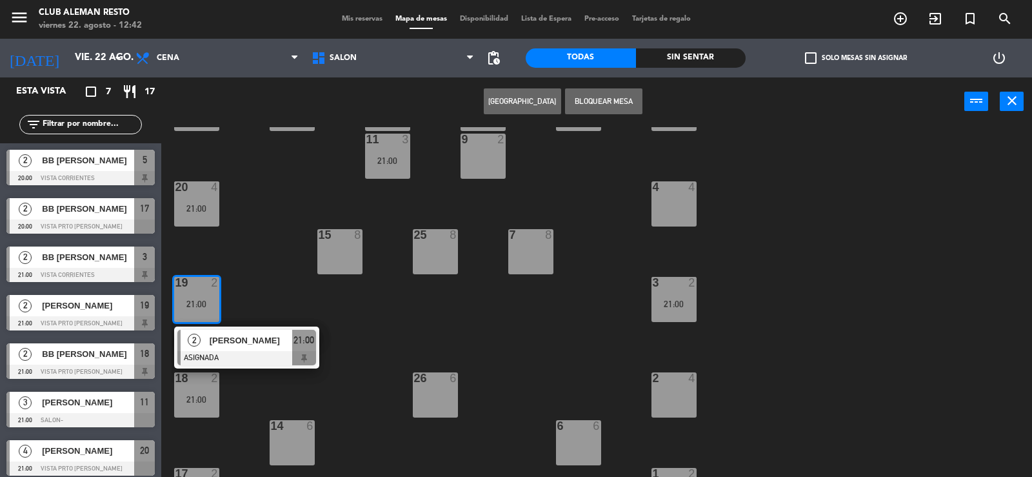
click at [273, 271] on div "5 2 20:00 21 2 8 6 10 2 12 2 16 6 9 2 11 3 21:00 4 4 20 4 21:00 7 8 15 8 25 8 3…" at bounding box center [602, 302] width 861 height 351
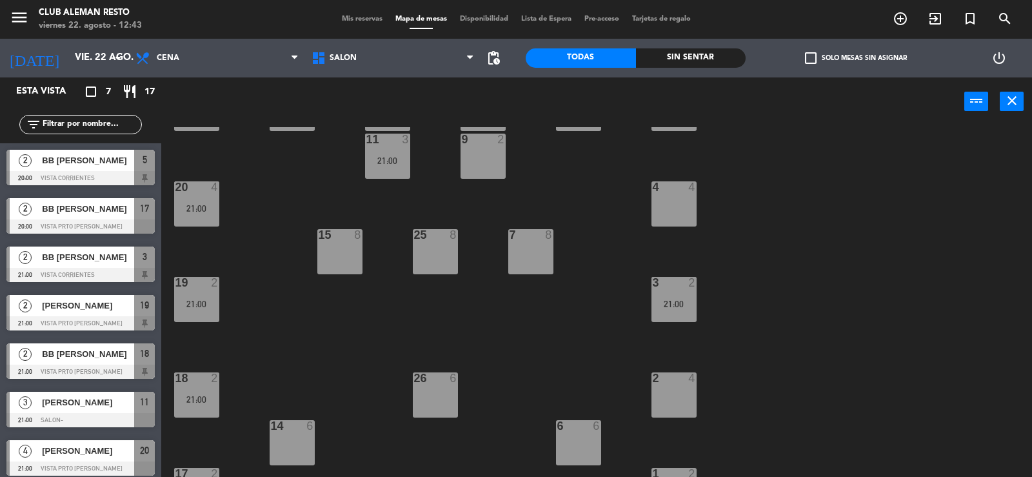
scroll to position [99, 0]
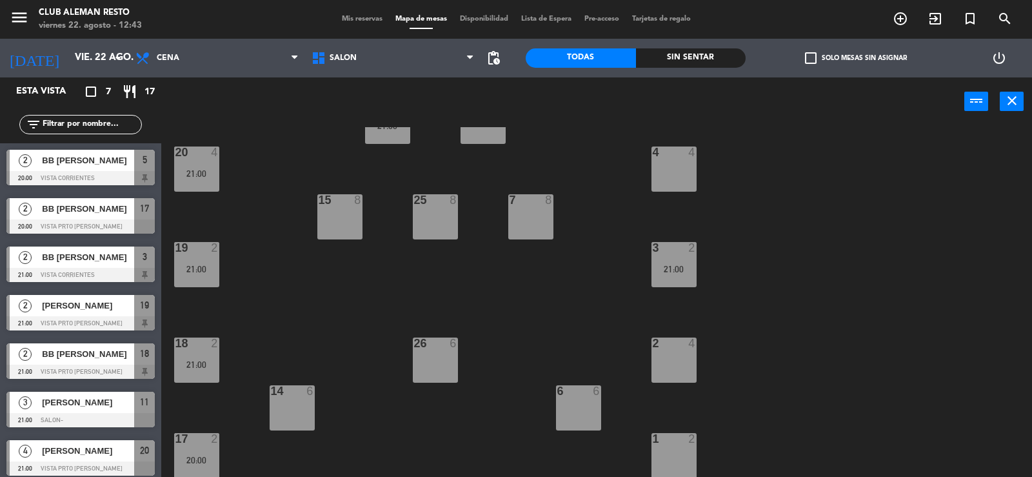
click at [196, 441] on div at bounding box center [196, 439] width 21 height 12
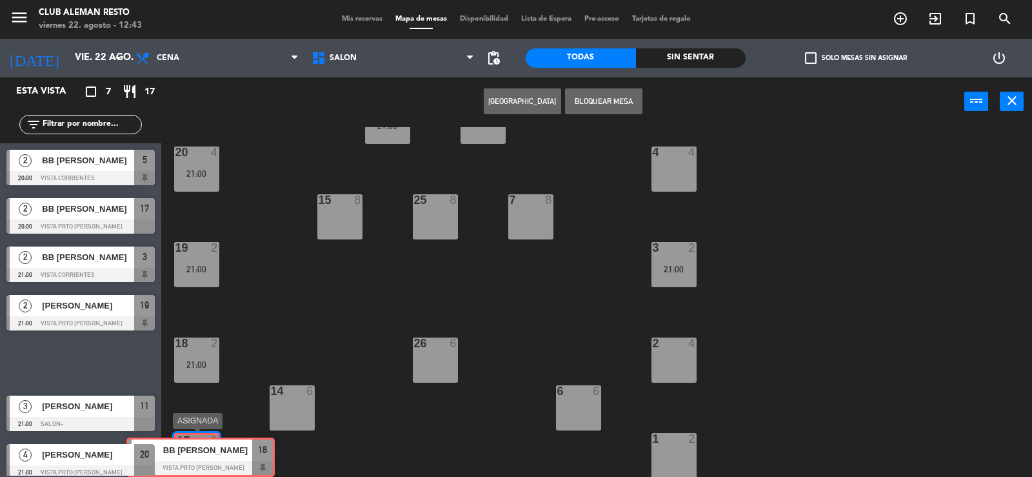
drag, startPoint x: 75, startPoint y: 351, endPoint x: 195, endPoint y: 445, distance: 152.5
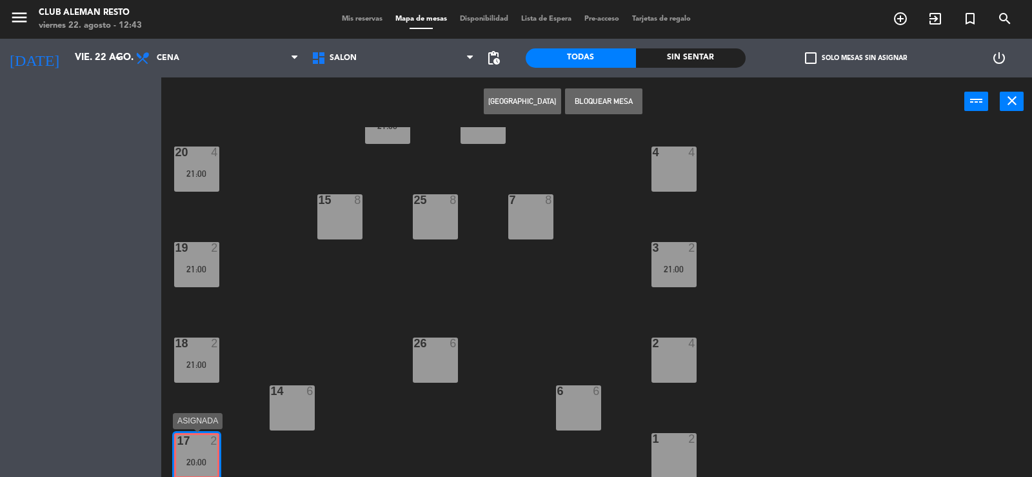
click at [195, 445] on div "Esta vista crop_square 7 restaurant 17 filter_list 2 BB [PERSON_NAME] 20:00 VIS…" at bounding box center [516, 277] width 1032 height 401
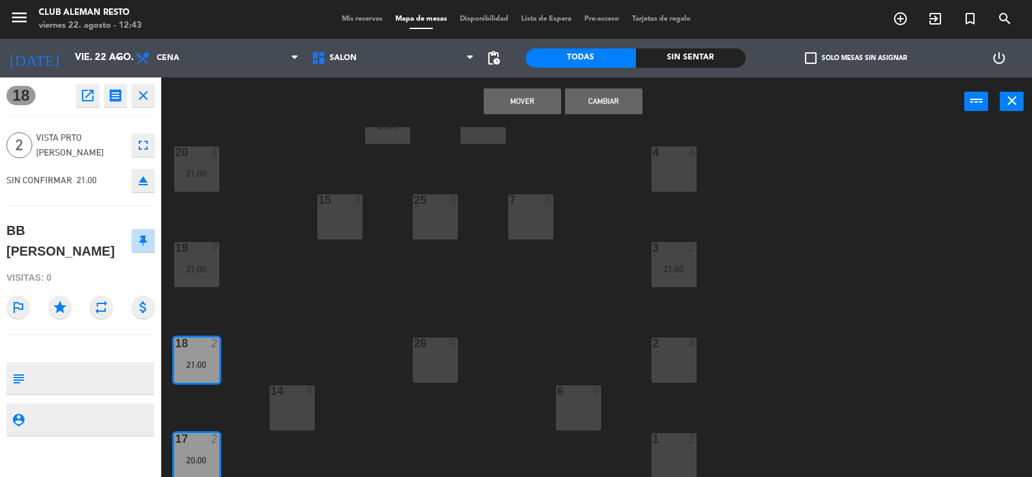
click at [143, 95] on icon "close" at bounding box center [142, 95] width 15 height 15
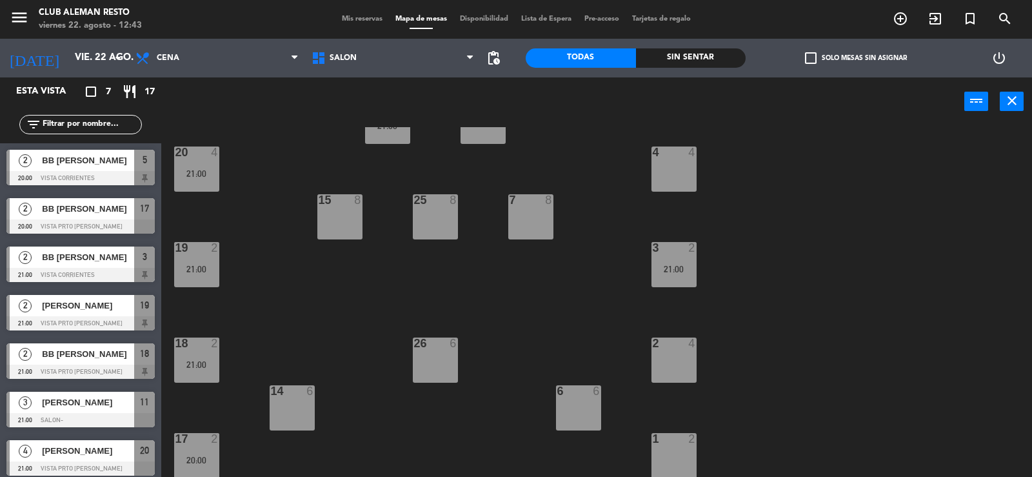
click at [205, 344] on div at bounding box center [196, 343] width 21 height 12
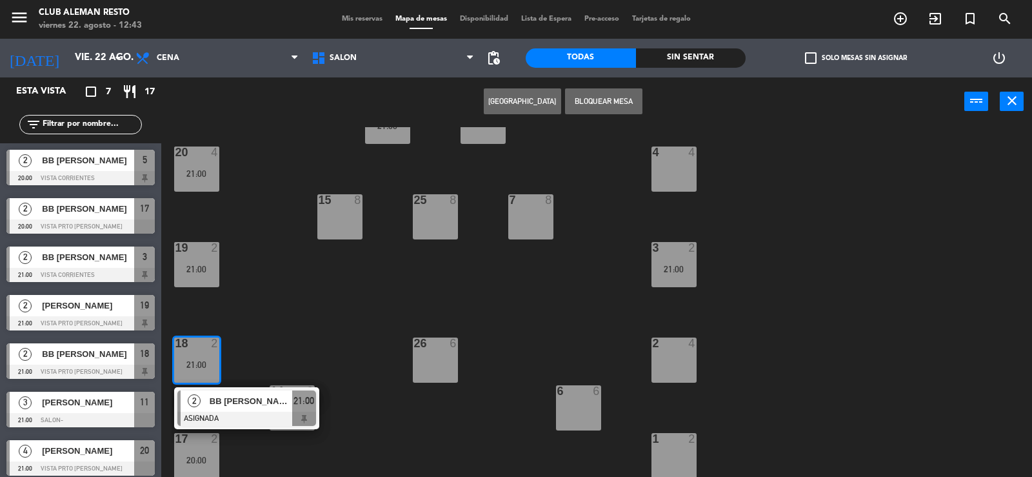
click at [299, 331] on div "5 2 20:00 21 2 8 6 10 2 12 2 16 6 9 2 11 3 21:00 4 4 20 4 21:00 7 8 15 8 25 8 3…" at bounding box center [602, 302] width 861 height 351
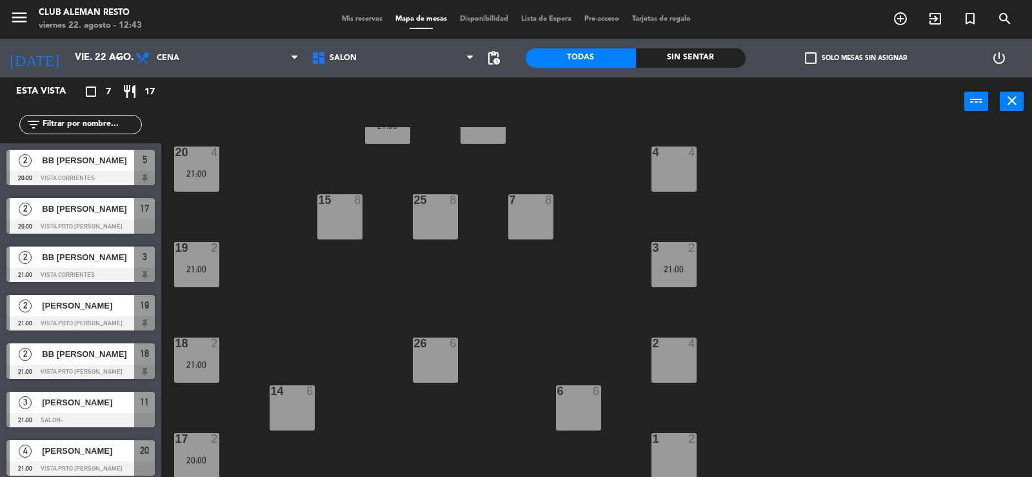
click at [184, 458] on div "20:00" at bounding box center [196, 459] width 45 height 9
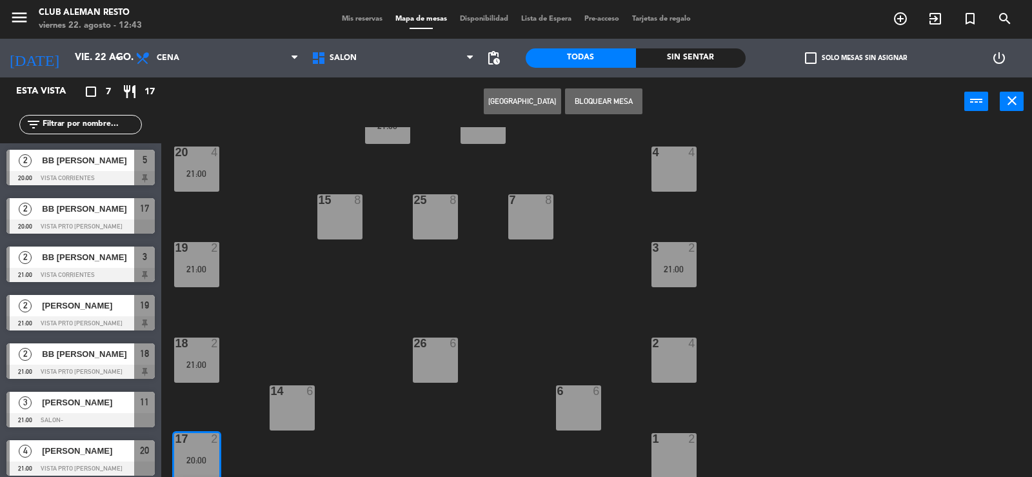
click at [205, 455] on div "20:00" at bounding box center [196, 459] width 45 height 9
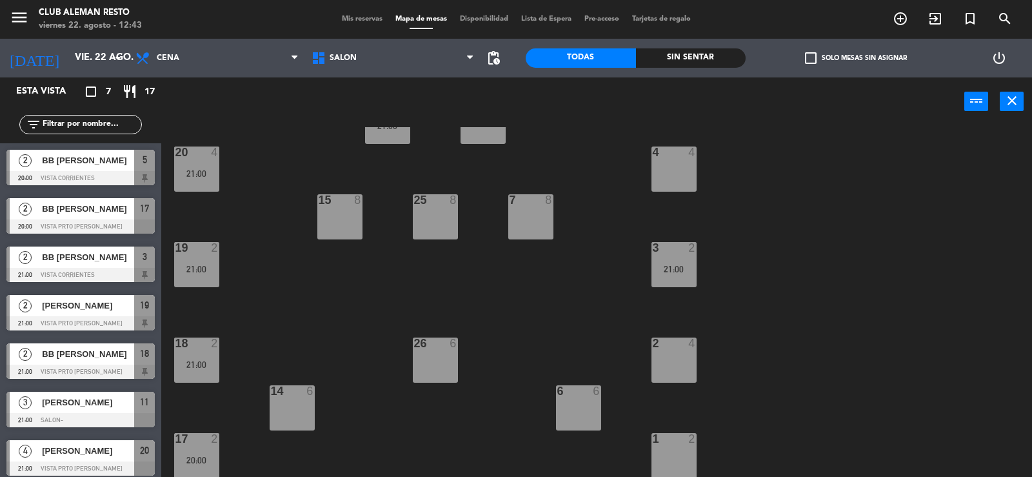
click at [205, 455] on div "20:00" at bounding box center [196, 459] width 45 height 9
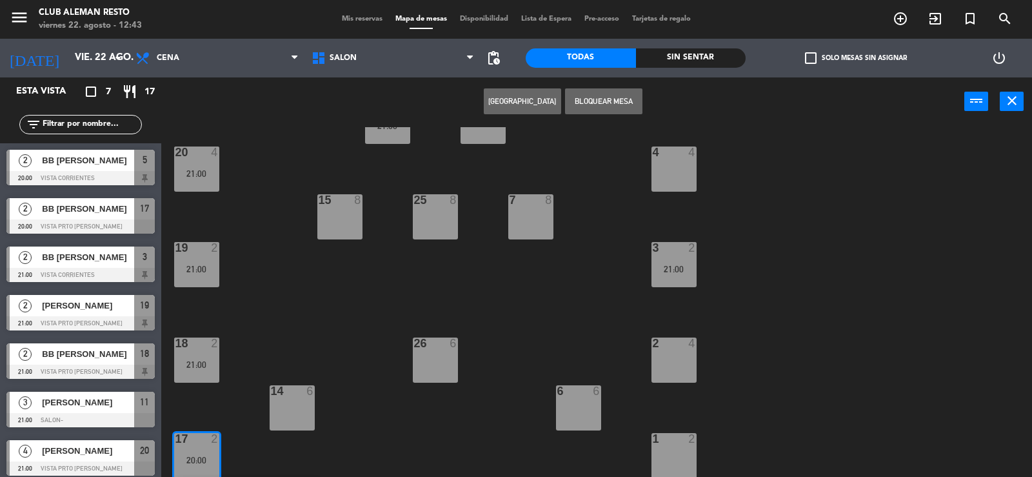
click at [204, 454] on div "17 2 20:00" at bounding box center [196, 455] width 45 height 45
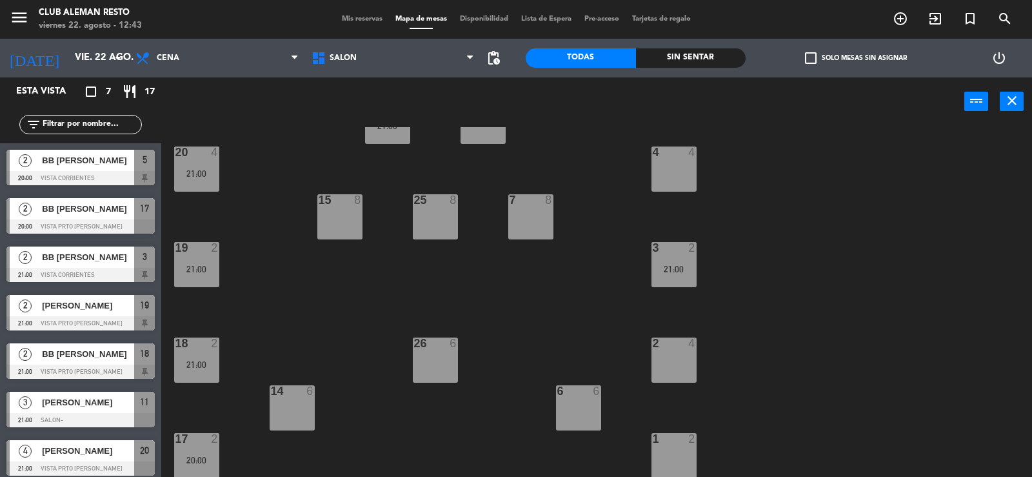
click at [190, 355] on div "18 2 21:00" at bounding box center [196, 359] width 45 height 45
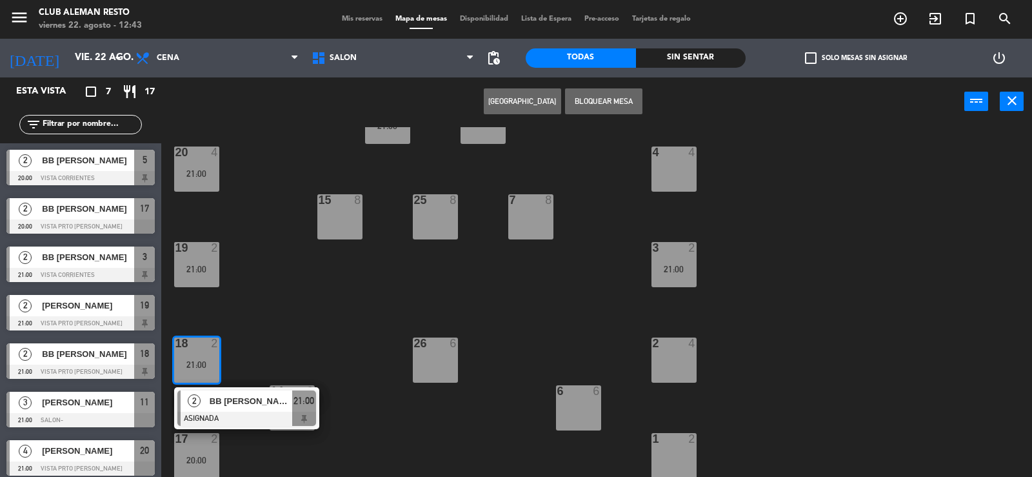
click at [276, 320] on div "5 2 20:00 21 2 8 6 10 2 12 2 16 6 9 2 11 3 21:00 4 4 20 4 21:00 7 8 15 8 25 8 3…" at bounding box center [602, 302] width 861 height 351
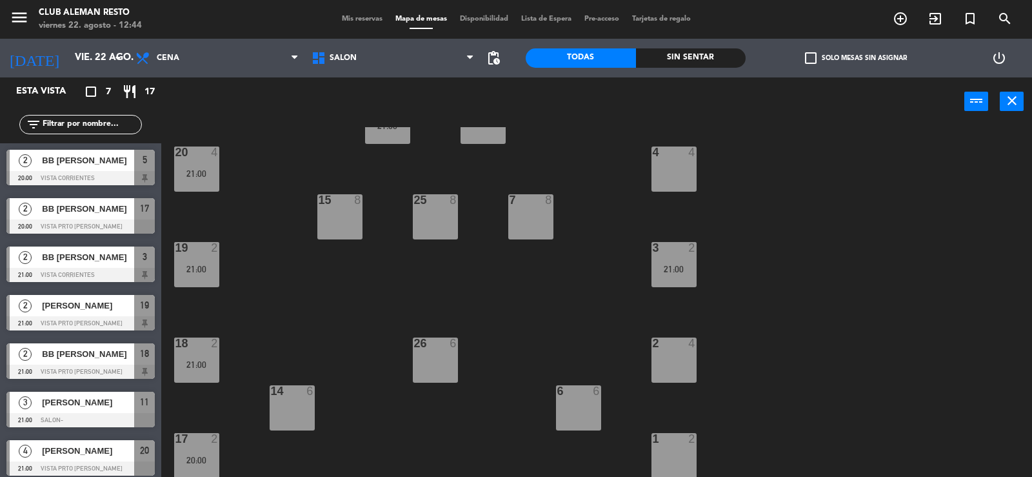
scroll to position [6, 0]
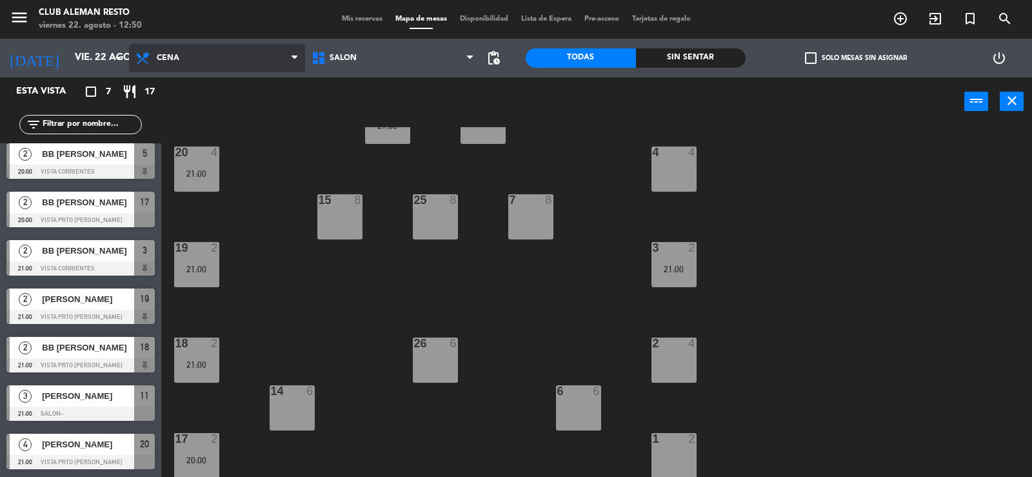
click at [146, 57] on icon at bounding box center [144, 57] width 19 height 15
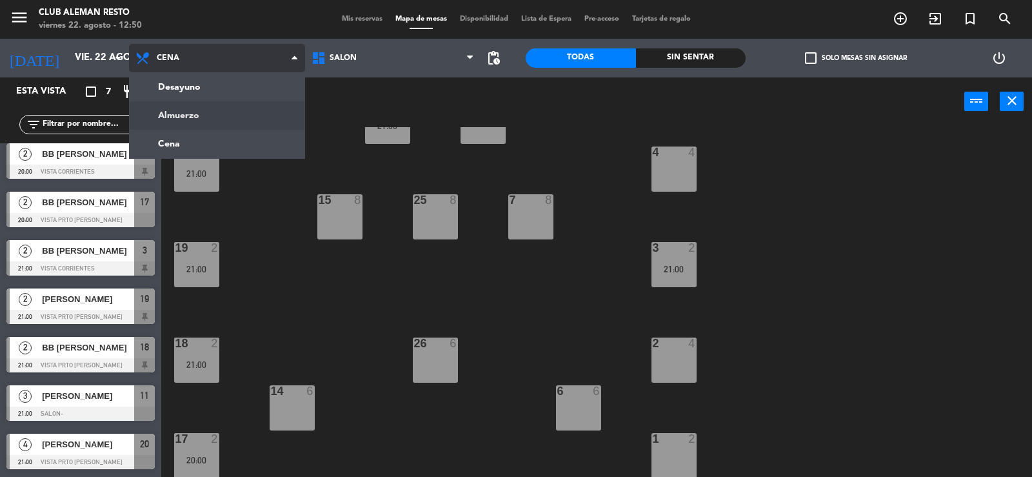
click at [177, 114] on ng-component "menu Club aleman resto viernes 22. agosto - 12:50 Mis reservas Mapa de mesas Di…" at bounding box center [516, 239] width 1032 height 478
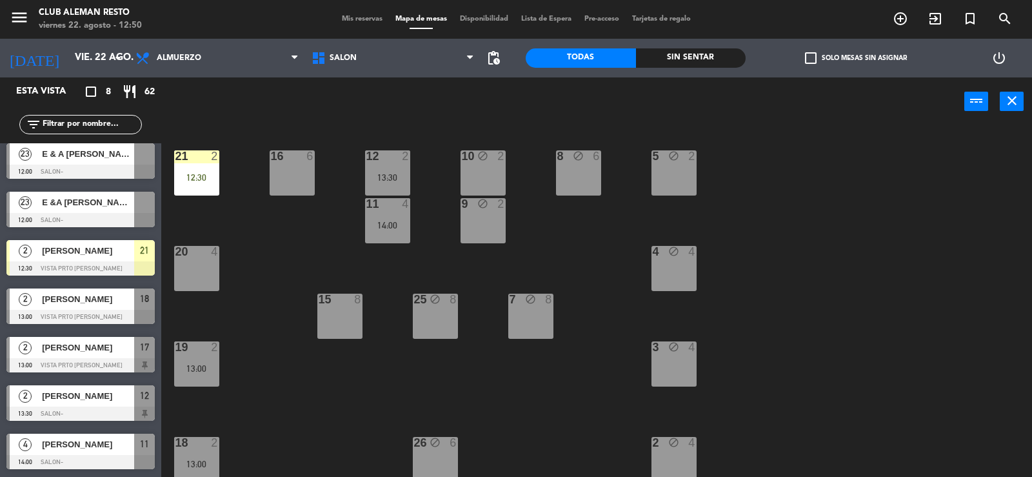
click at [84, 307] on div "[PERSON_NAME]" at bounding box center [88, 298] width 94 height 21
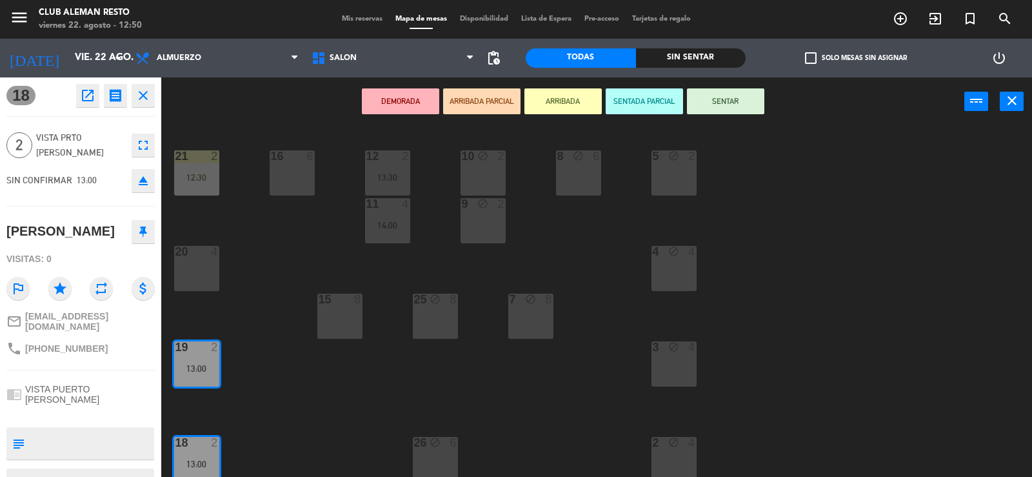
click at [545, 105] on button "ARRIBADA" at bounding box center [562, 101] width 77 height 26
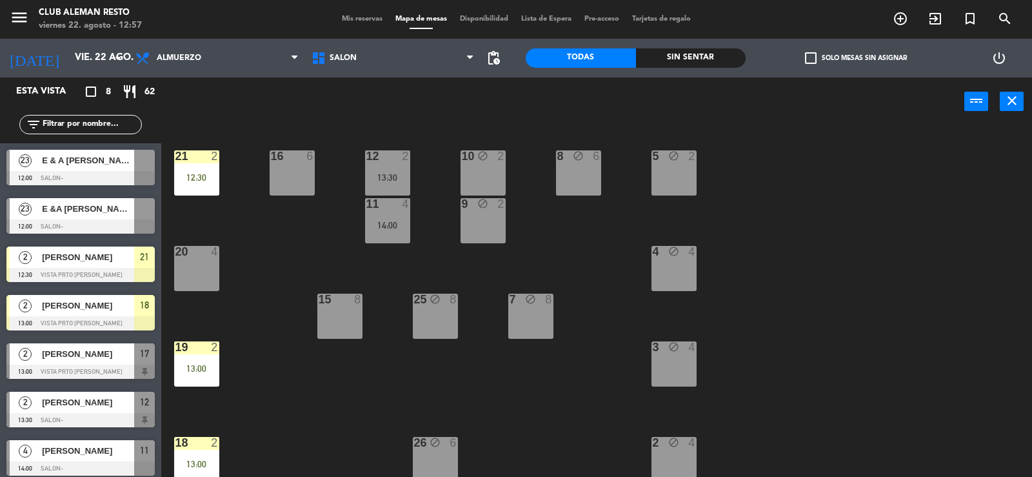
click at [91, 167] on span "E & A [PERSON_NAME] ( [PERSON_NAME] DE A100)" at bounding box center [88, 161] width 92 height 14
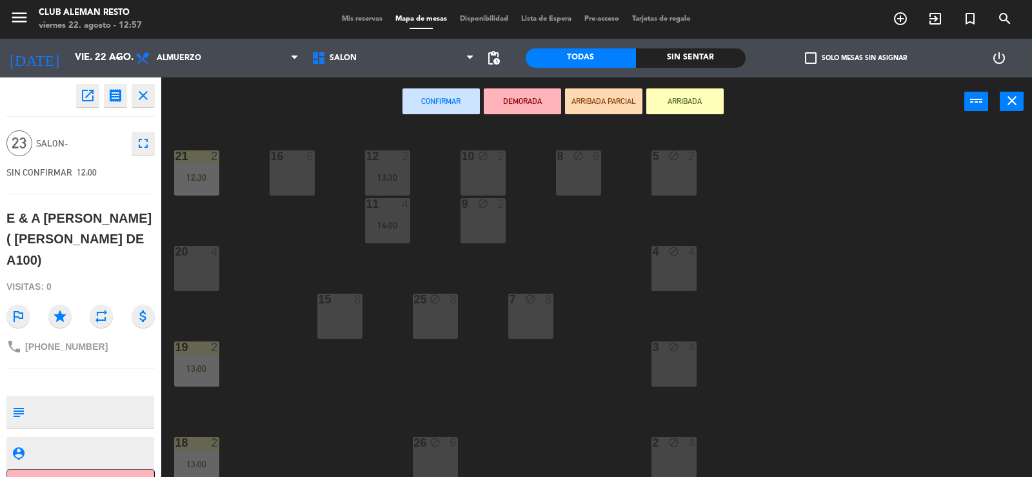
click at [691, 97] on button "ARRIBADA" at bounding box center [684, 101] width 77 height 26
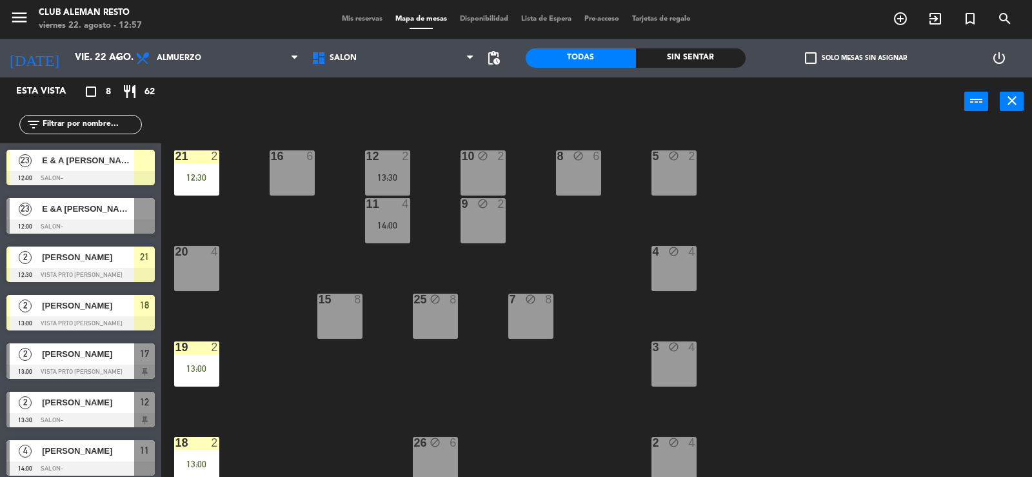
click at [85, 214] on span "E &A [PERSON_NAME] ( [PERSON_NAME] 100)" at bounding box center [88, 209] width 92 height 14
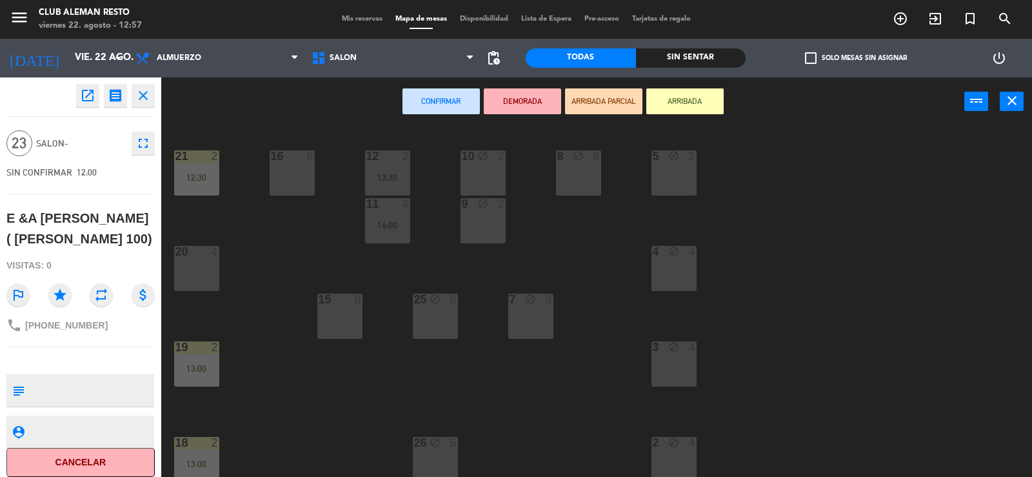
click at [684, 92] on button "ARRIBADA" at bounding box center [684, 101] width 77 height 26
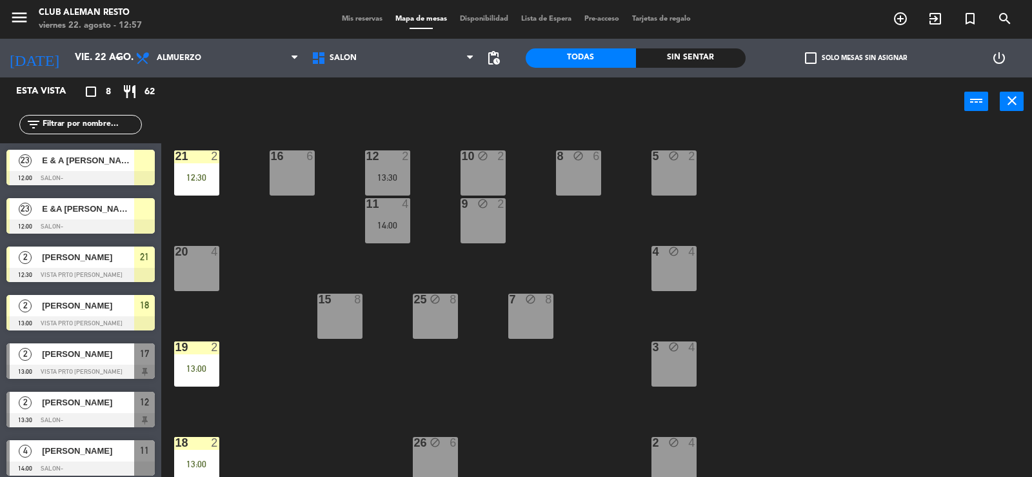
click at [108, 354] on span "[PERSON_NAME]" at bounding box center [88, 354] width 92 height 14
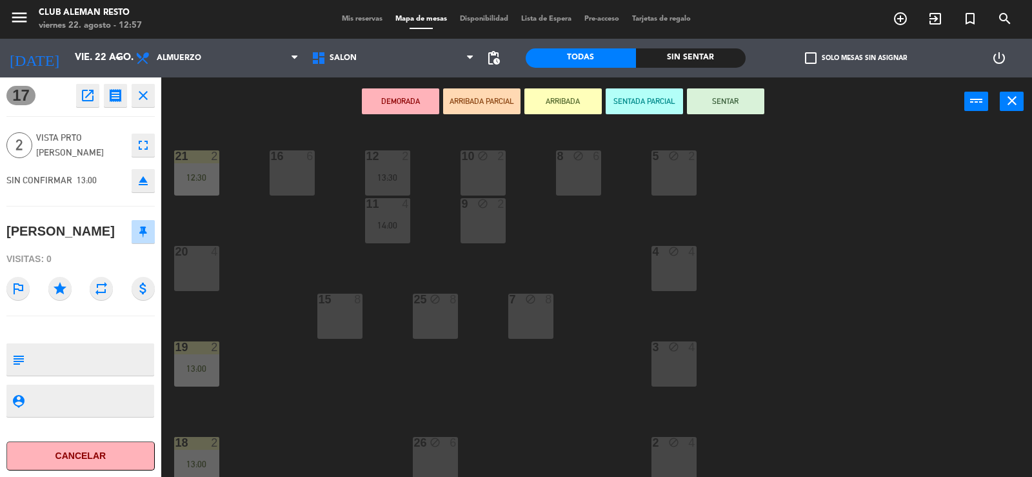
click at [565, 103] on button "ARRIBADA" at bounding box center [562, 101] width 77 height 26
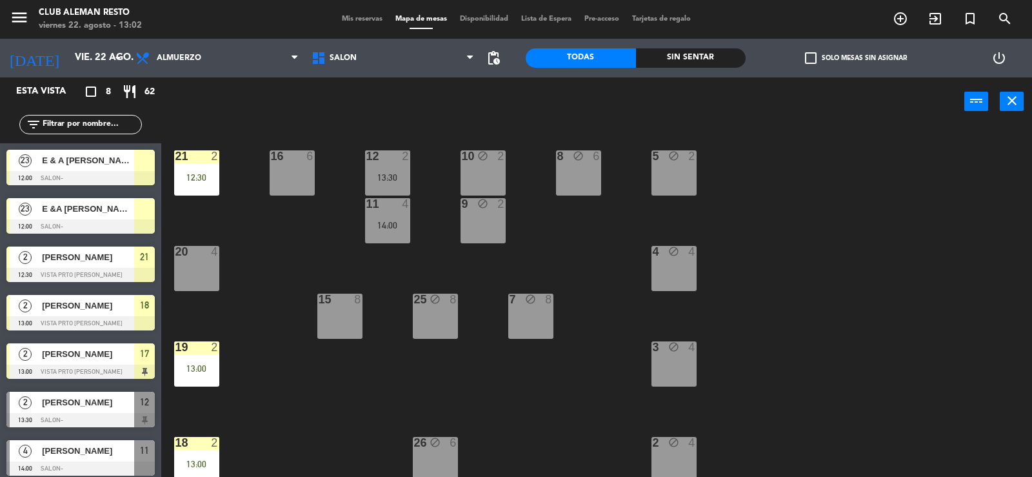
scroll to position [55, 0]
